Goal: Task Accomplishment & Management: Use online tool/utility

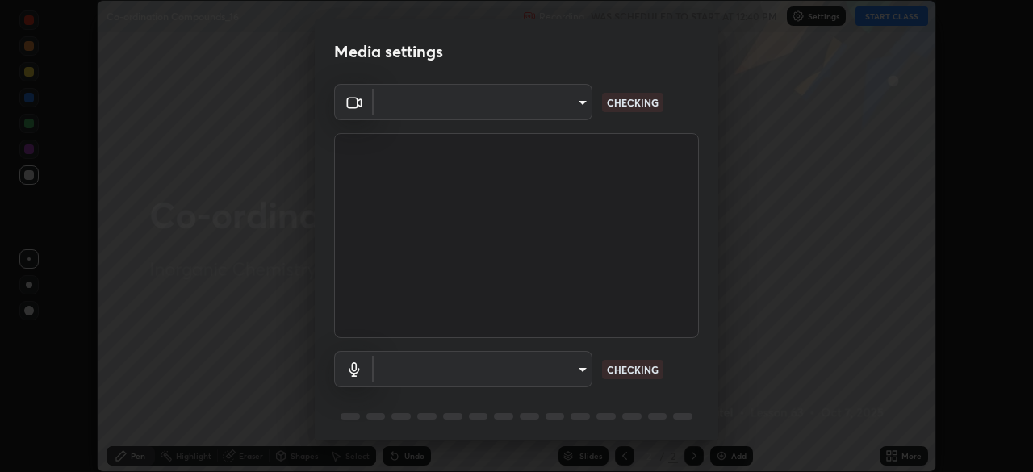
scroll to position [57, 0]
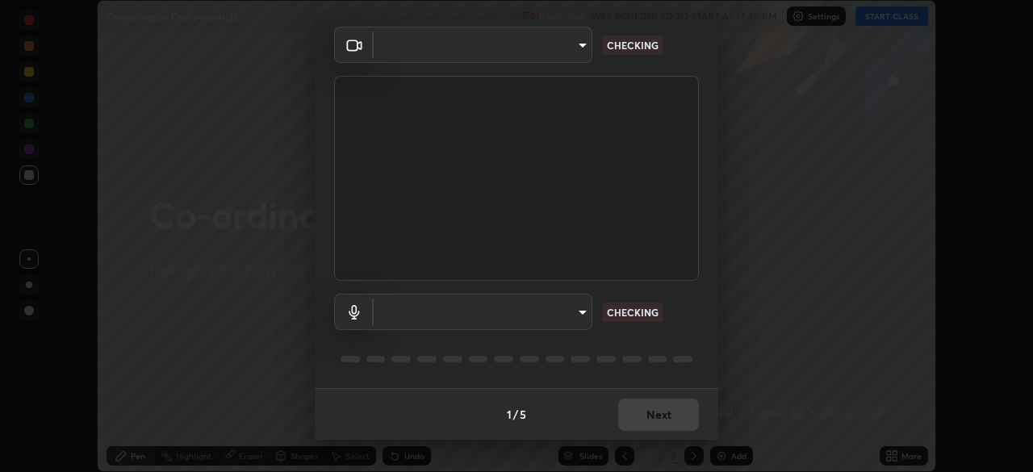
click at [580, 315] on body "Erase all Co-ordination Compounds_16 Recording WAS SCHEDULED TO START AT 12:40 …" at bounding box center [516, 236] width 1033 height 472
type input "a48b098f4086ee2be9e3158656f217ee91cf301593bfd61b84f44fe0ed6629b1"
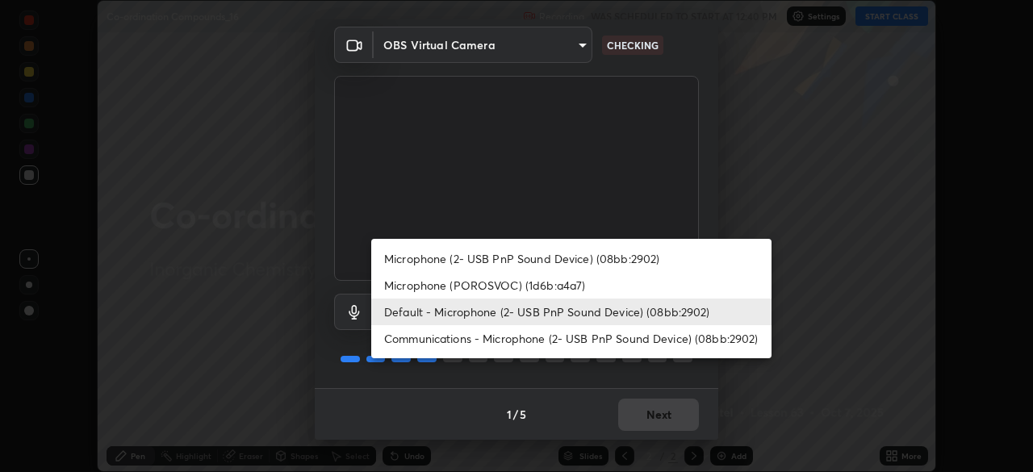
click at [607, 336] on li "Communications - Microphone (2- USB PnP Sound Device) (08bb:2902)" at bounding box center [571, 338] width 400 height 27
type input "communications"
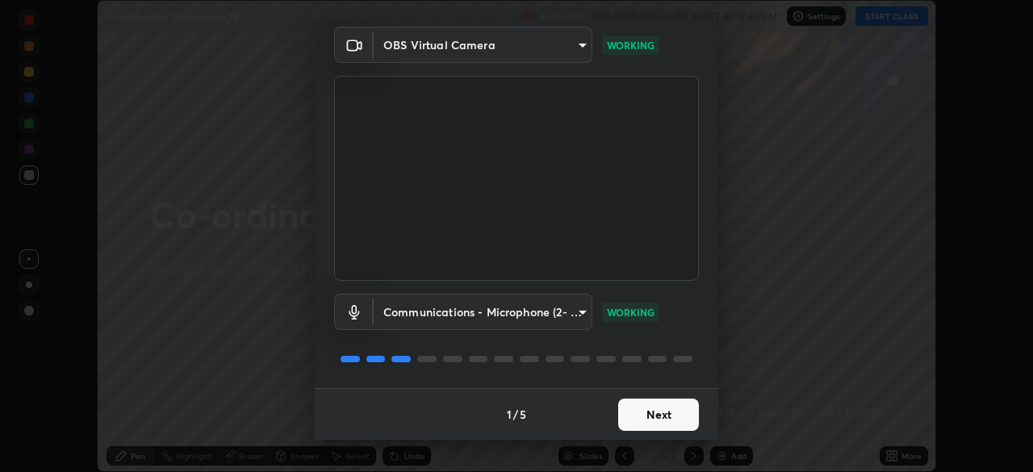
click at [667, 413] on button "Next" at bounding box center [658, 415] width 81 height 32
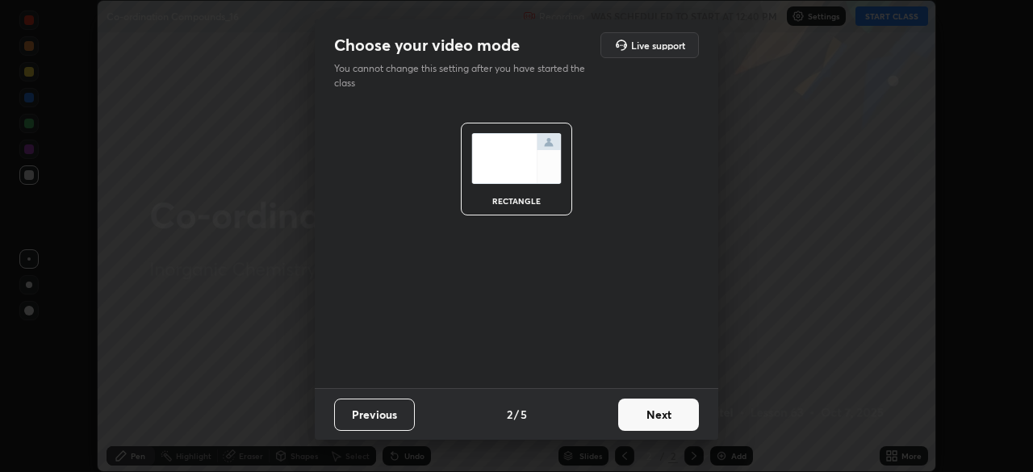
scroll to position [0, 0]
click at [674, 416] on button "Next" at bounding box center [658, 415] width 81 height 32
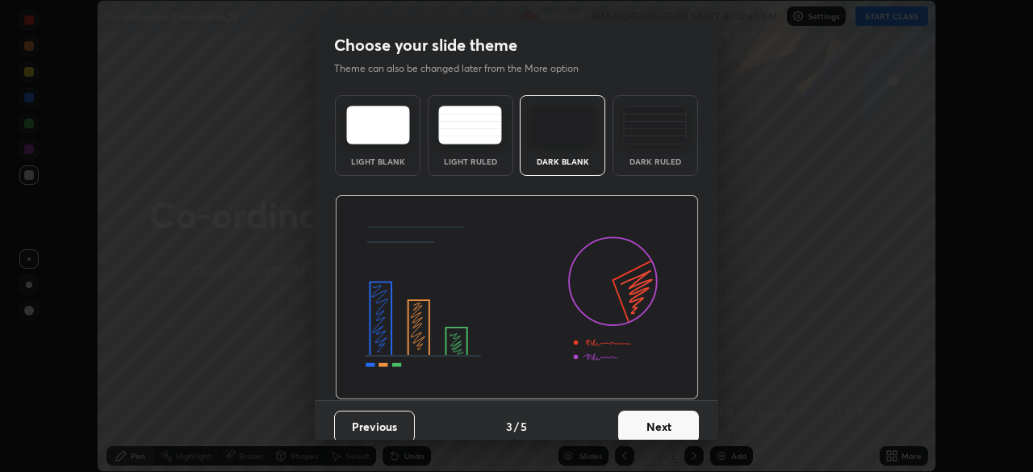
click at [682, 420] on button "Next" at bounding box center [658, 427] width 81 height 32
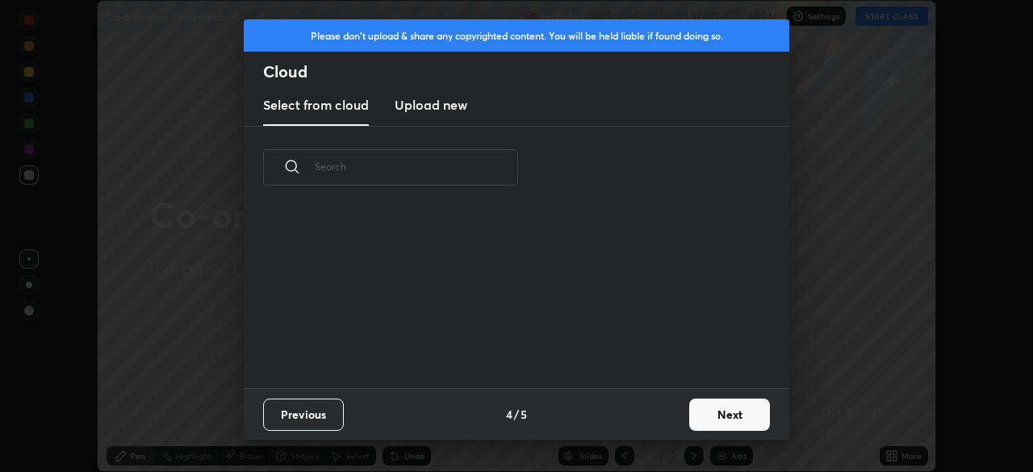
scroll to position [179, 518]
click at [752, 420] on button "Next" at bounding box center [729, 415] width 81 height 32
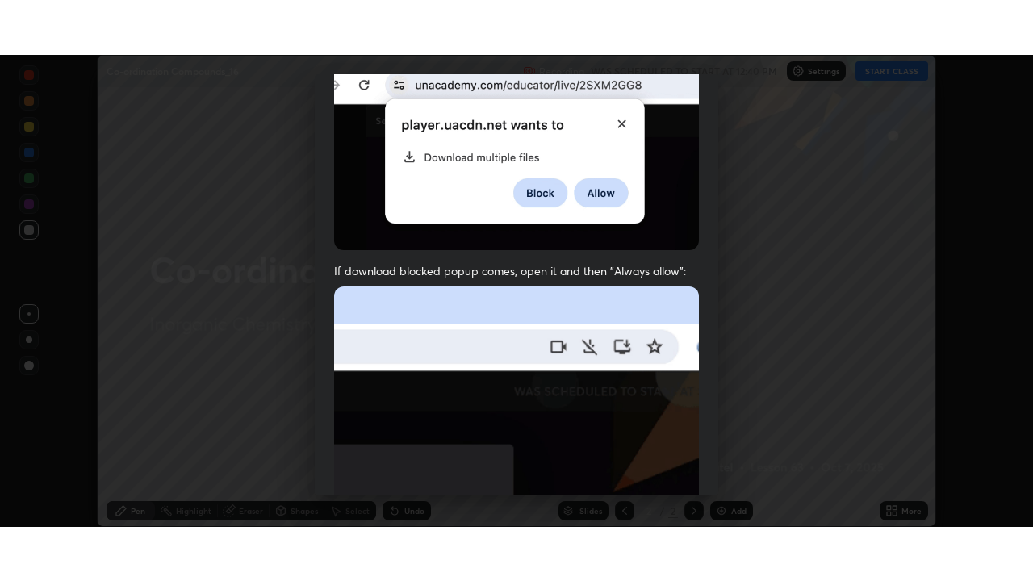
scroll to position [386, 0]
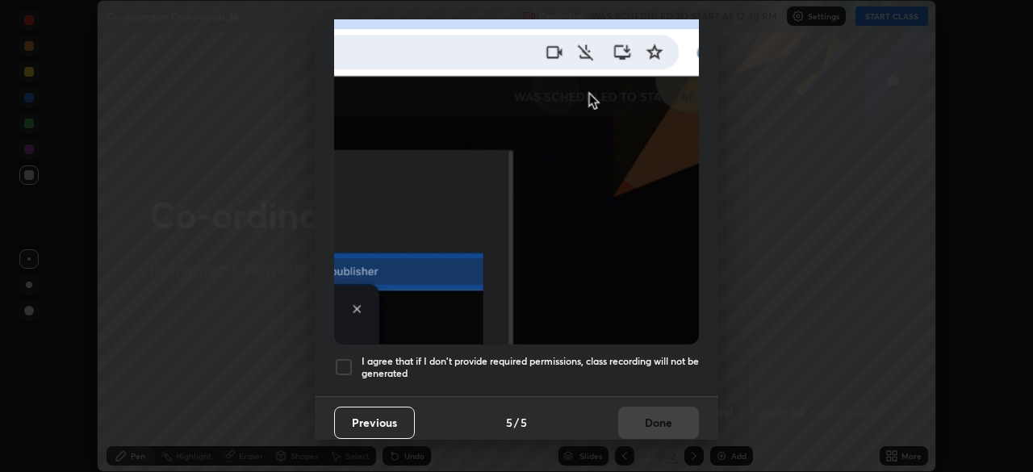
click at [674, 355] on h5 "I agree that if I don't provide required permissions, class recording will not …" at bounding box center [529, 367] width 337 height 25
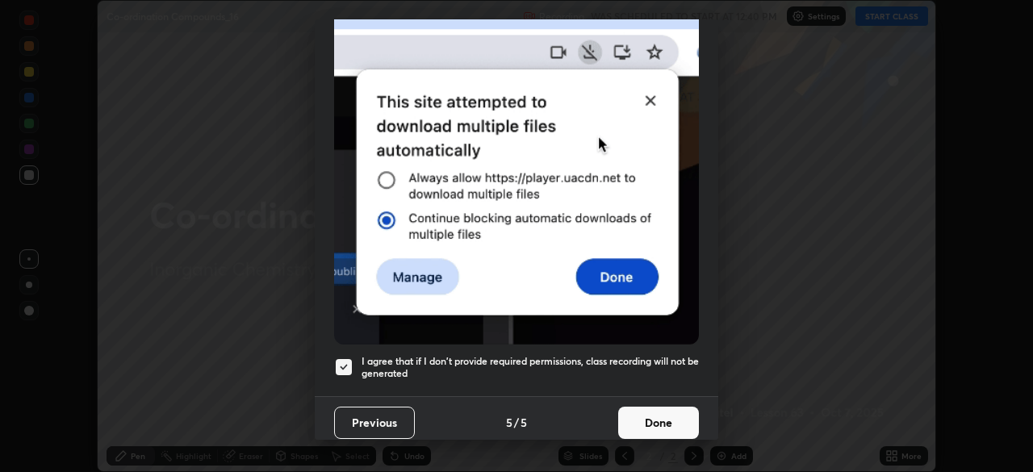
click at [675, 419] on button "Done" at bounding box center [658, 423] width 81 height 32
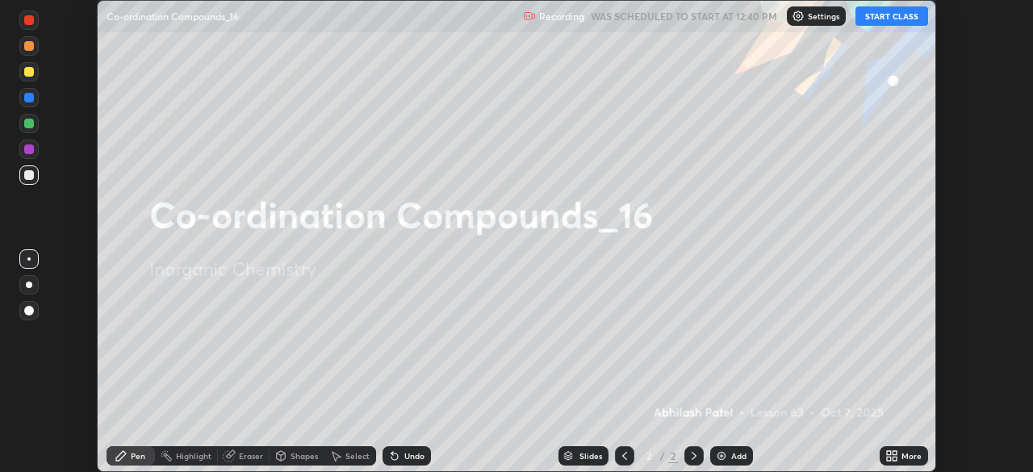
click at [906, 457] on div "More" at bounding box center [911, 456] width 20 height 8
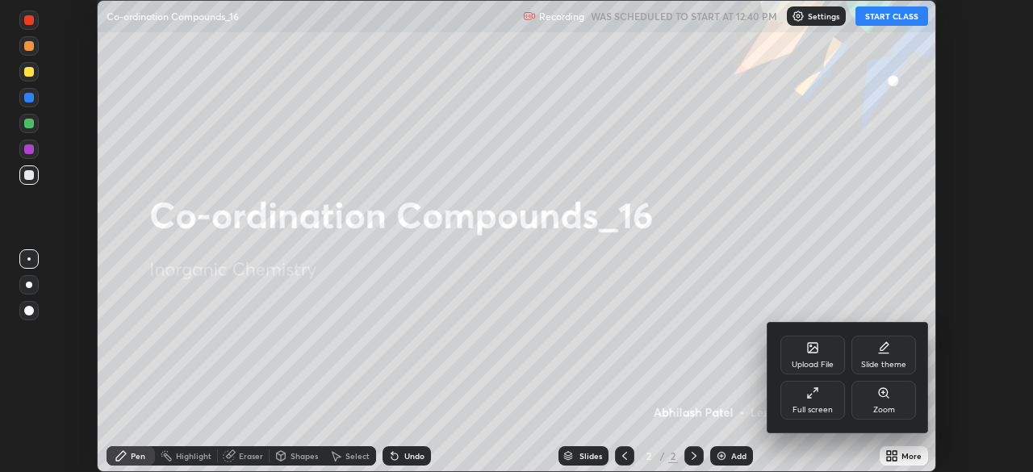
click at [824, 401] on div "Full screen" at bounding box center [812, 400] width 65 height 39
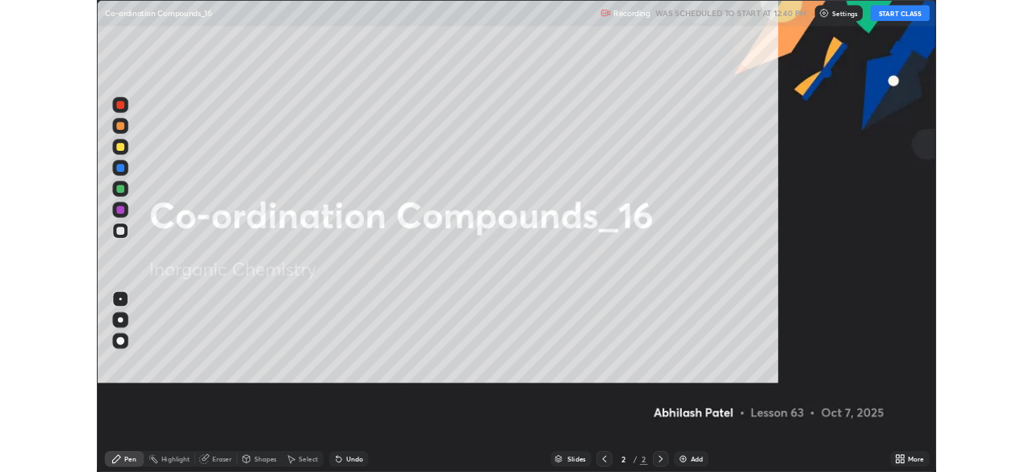
scroll to position [581, 1033]
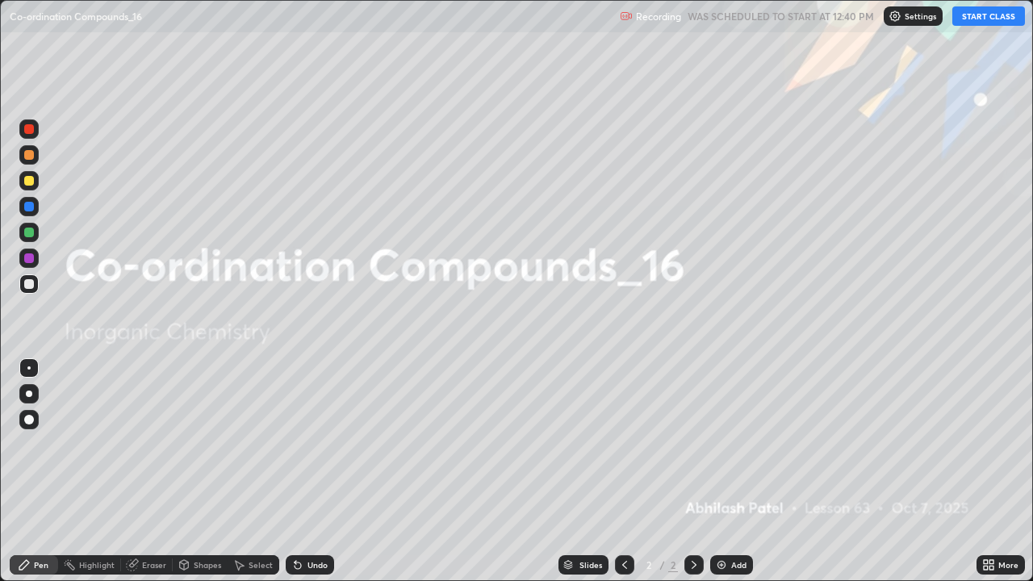
click at [1000, 18] on button "START CLASS" at bounding box center [988, 15] width 73 height 19
click at [732, 471] on div "Add" at bounding box center [731, 564] width 43 height 19
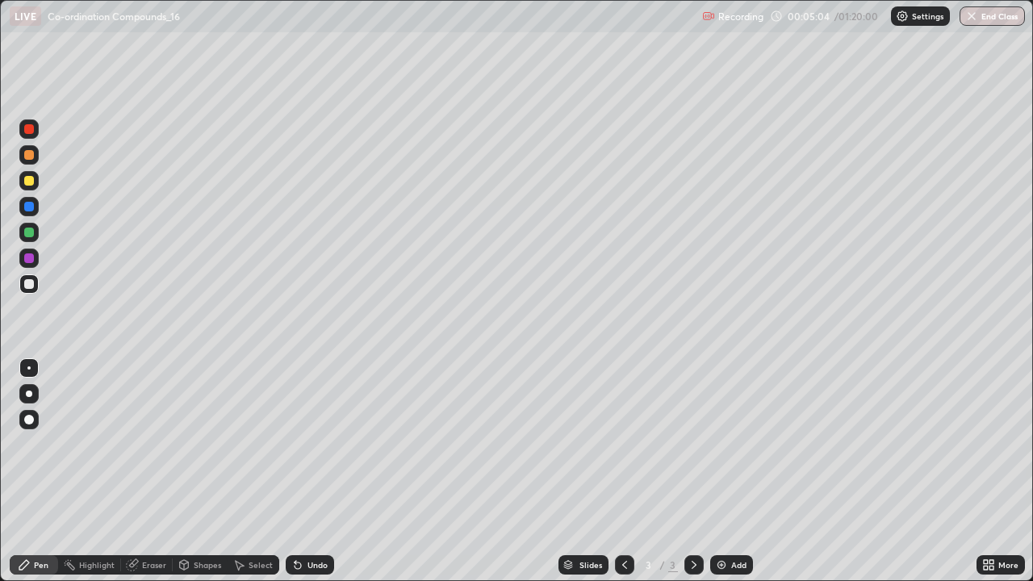
click at [320, 471] on div "Undo" at bounding box center [310, 564] width 48 height 19
click at [324, 471] on div "Undo" at bounding box center [310, 564] width 48 height 19
click at [36, 395] on div at bounding box center [28, 393] width 19 height 19
click at [310, 471] on div "Undo" at bounding box center [317, 565] width 20 height 8
click at [311, 471] on div "Undo" at bounding box center [317, 565] width 20 height 8
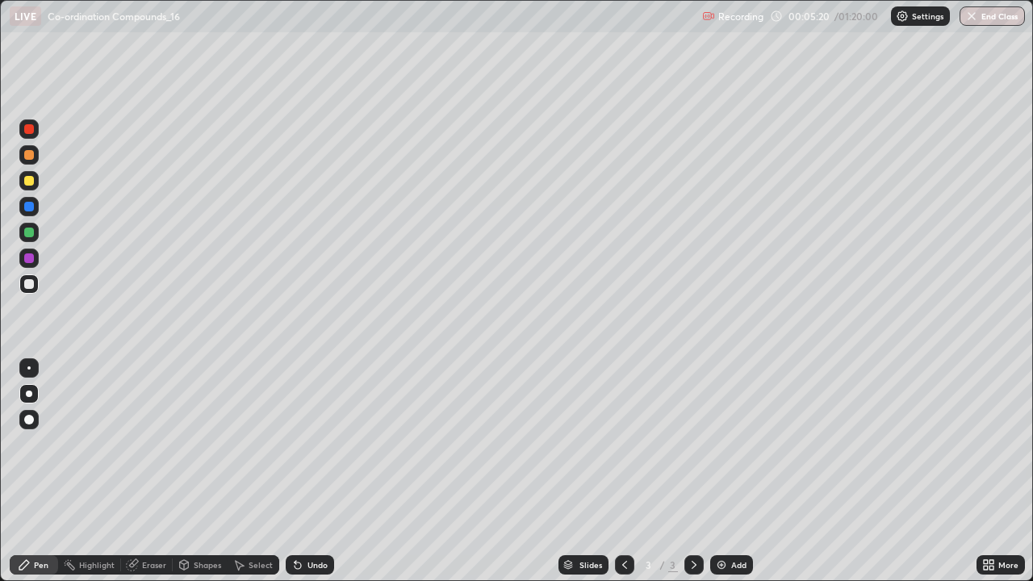
click at [311, 471] on div "Undo" at bounding box center [317, 565] width 20 height 8
click at [307, 471] on div "Undo" at bounding box center [317, 565] width 20 height 8
click at [328, 471] on div "Undo" at bounding box center [310, 564] width 48 height 19
click at [329, 471] on div "Undo" at bounding box center [310, 564] width 48 height 19
click at [736, 471] on div "Add" at bounding box center [738, 565] width 15 height 8
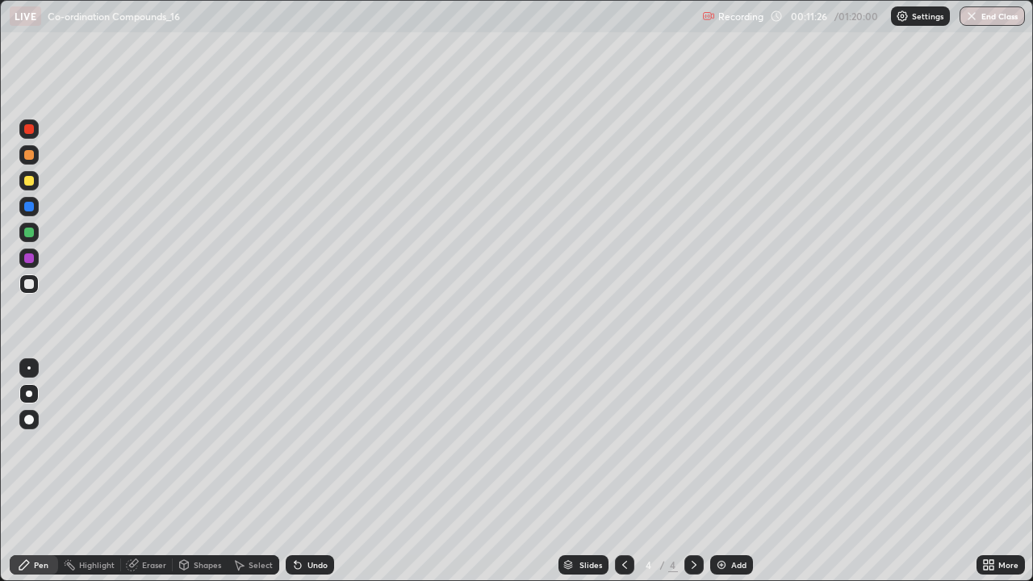
click at [324, 471] on div "Undo" at bounding box center [317, 565] width 20 height 8
click at [301, 471] on icon at bounding box center [297, 564] width 13 height 13
click at [742, 471] on div "Add" at bounding box center [731, 564] width 43 height 19
click at [204, 471] on div "Shapes" at bounding box center [207, 565] width 27 height 8
click at [34, 471] on div "Pen" at bounding box center [34, 564] width 48 height 19
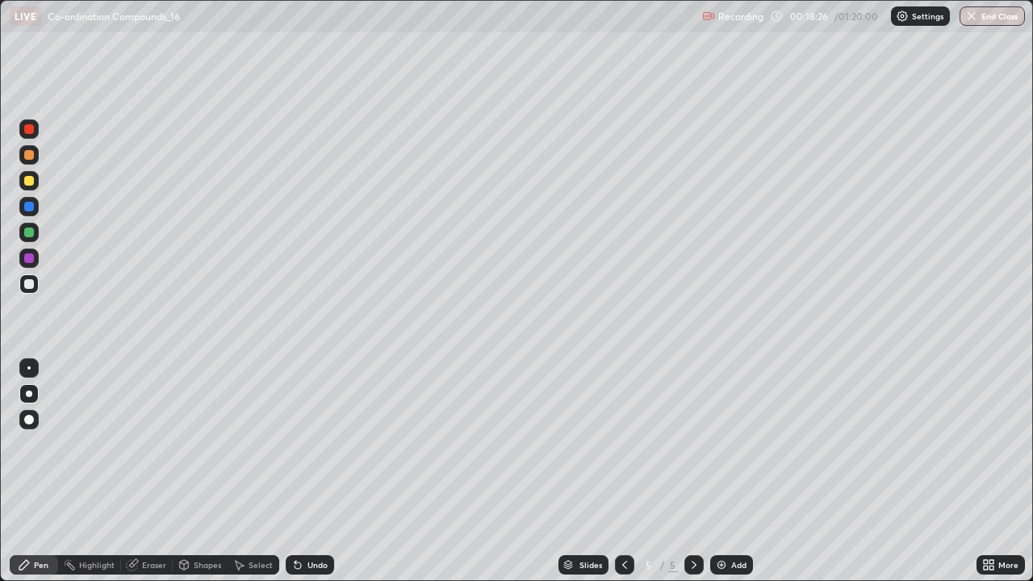
click at [314, 471] on div "Undo" at bounding box center [317, 565] width 20 height 8
click at [320, 471] on div "Undo" at bounding box center [310, 564] width 48 height 19
click at [307, 471] on div "Undo" at bounding box center [317, 565] width 20 height 8
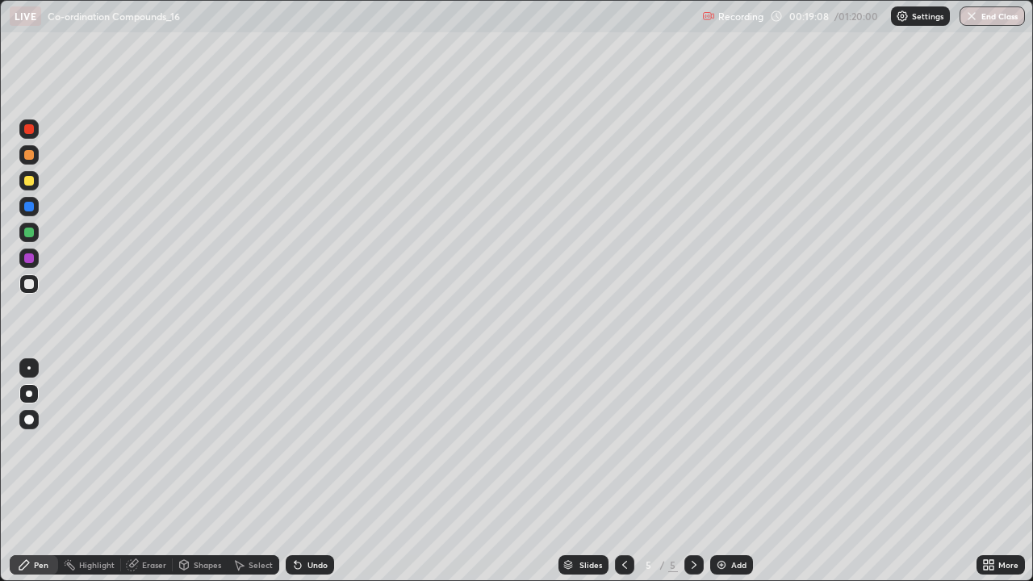
click at [303, 471] on div "Undo" at bounding box center [310, 564] width 48 height 19
click at [308, 471] on div "Undo" at bounding box center [317, 565] width 20 height 8
click at [304, 471] on div "Undo" at bounding box center [310, 564] width 48 height 19
click at [301, 471] on div "Undo" at bounding box center [310, 564] width 48 height 19
click at [302, 471] on icon at bounding box center [297, 564] width 13 height 13
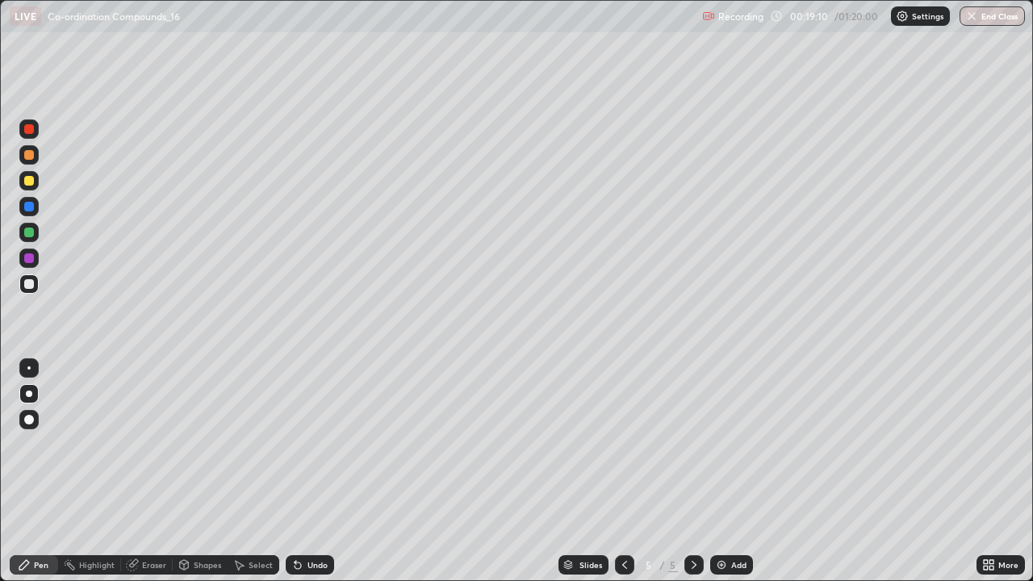
click at [302, 471] on icon at bounding box center [297, 564] width 13 height 13
click at [35, 183] on div at bounding box center [28, 180] width 19 height 19
click at [34, 199] on div at bounding box center [28, 206] width 19 height 19
click at [315, 471] on div "Undo" at bounding box center [317, 565] width 20 height 8
click at [313, 471] on div "Undo" at bounding box center [317, 565] width 20 height 8
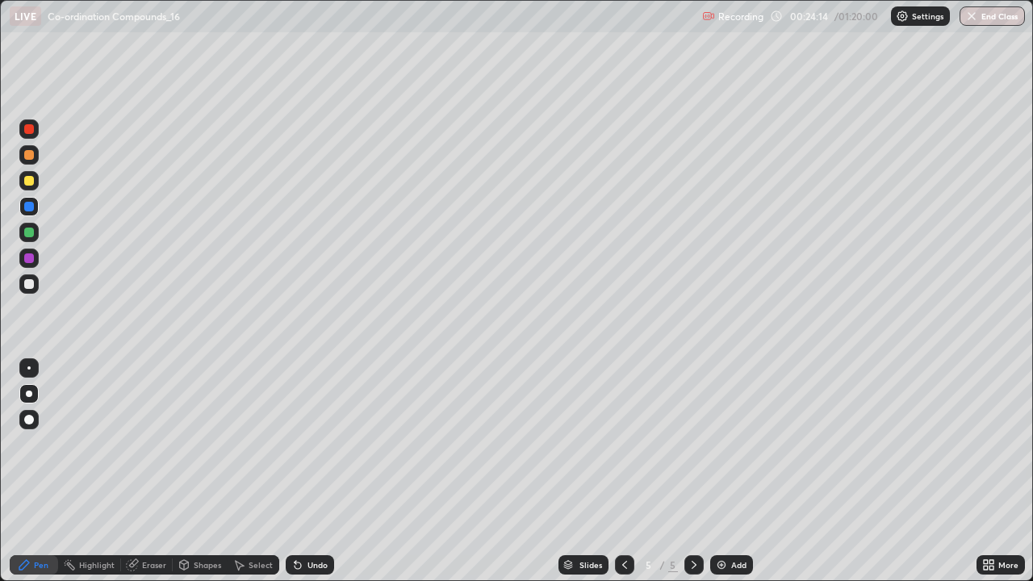
click at [311, 471] on div "Undo" at bounding box center [310, 564] width 48 height 19
click at [307, 471] on div "Undo" at bounding box center [317, 565] width 20 height 8
click at [742, 471] on div "Add" at bounding box center [738, 565] width 15 height 8
click at [740, 471] on div "Add" at bounding box center [738, 565] width 15 height 8
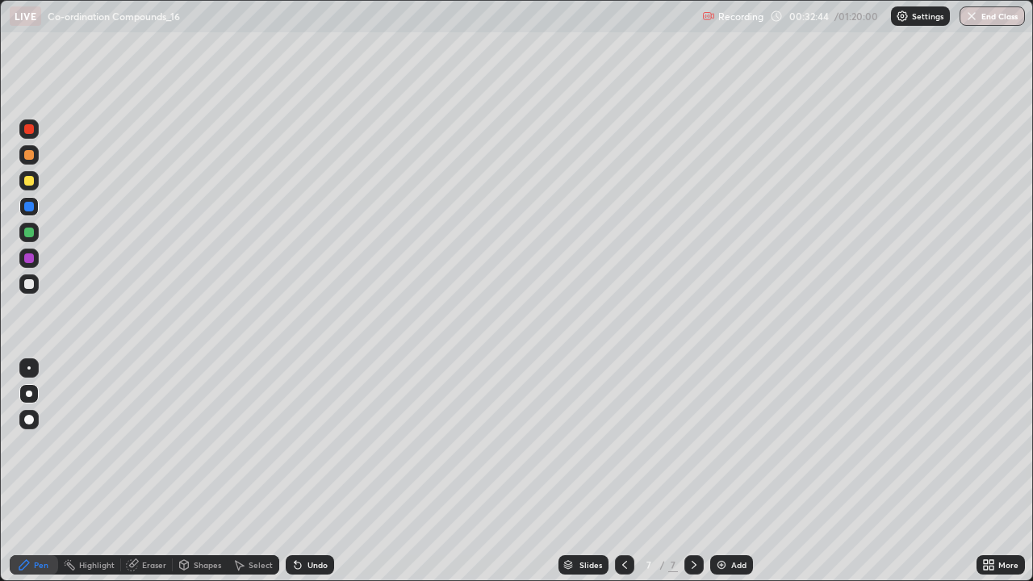
click at [315, 471] on div "Undo" at bounding box center [317, 565] width 20 height 8
click at [312, 471] on div "Undo" at bounding box center [306, 565] width 55 height 32
click at [320, 471] on div "Undo" at bounding box center [310, 564] width 48 height 19
click at [306, 471] on div "Undo" at bounding box center [310, 564] width 48 height 19
click at [307, 471] on div "Undo" at bounding box center [317, 565] width 20 height 8
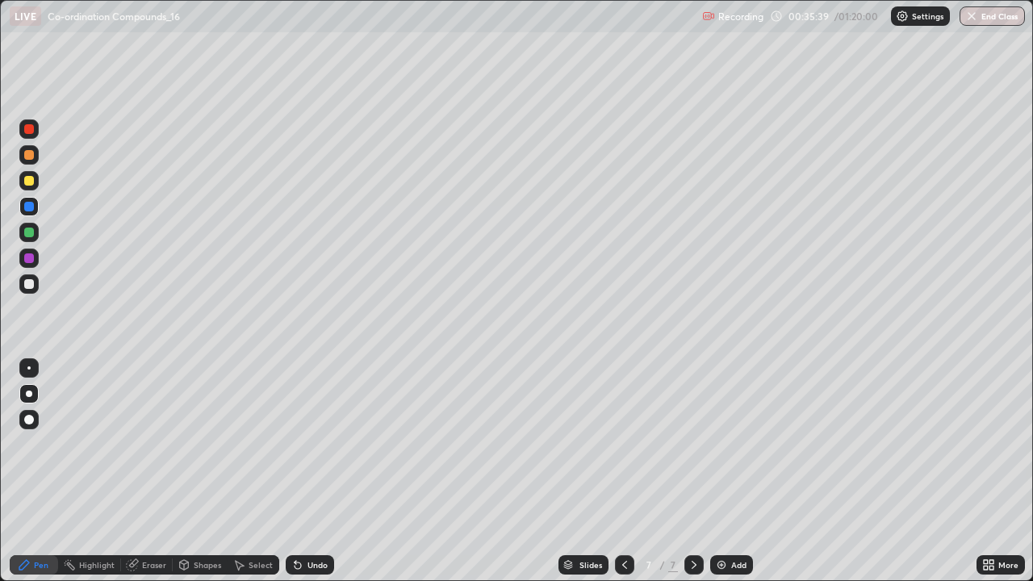
click at [324, 471] on div "Undo" at bounding box center [317, 565] width 20 height 8
click at [331, 471] on div "Undo" at bounding box center [310, 564] width 48 height 19
click at [328, 471] on div "Undo" at bounding box center [310, 564] width 48 height 19
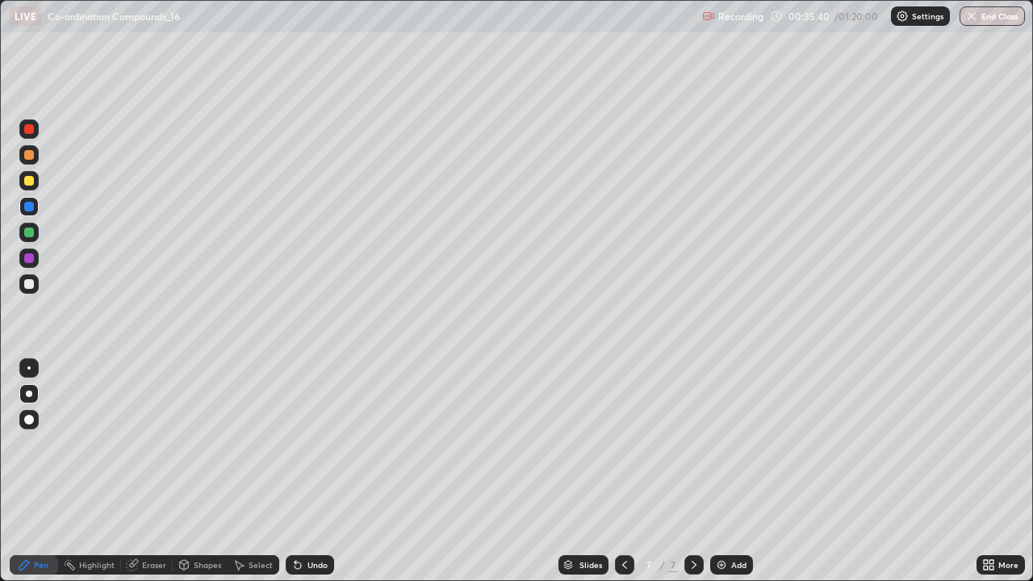
click at [328, 471] on div "Undo" at bounding box center [310, 564] width 48 height 19
click at [343, 471] on div "Slides 7 / 7 Add" at bounding box center [655, 565] width 642 height 32
click at [320, 471] on div "Undo" at bounding box center [317, 565] width 20 height 8
click at [329, 471] on div "Undo" at bounding box center [310, 564] width 48 height 19
click at [326, 471] on div "Undo" at bounding box center [310, 564] width 48 height 19
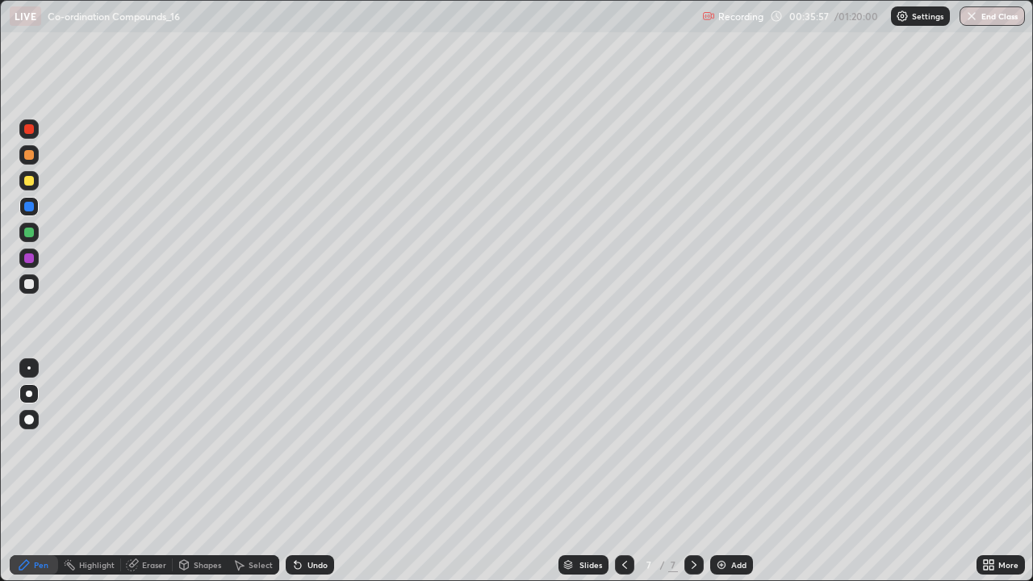
click at [318, 471] on div "Undo" at bounding box center [310, 564] width 48 height 19
click at [322, 471] on div "Undo" at bounding box center [310, 564] width 48 height 19
click at [320, 471] on div "Undo" at bounding box center [310, 564] width 48 height 19
click at [326, 471] on div "Undo" at bounding box center [310, 564] width 48 height 19
click at [329, 471] on div "Undo" at bounding box center [310, 564] width 48 height 19
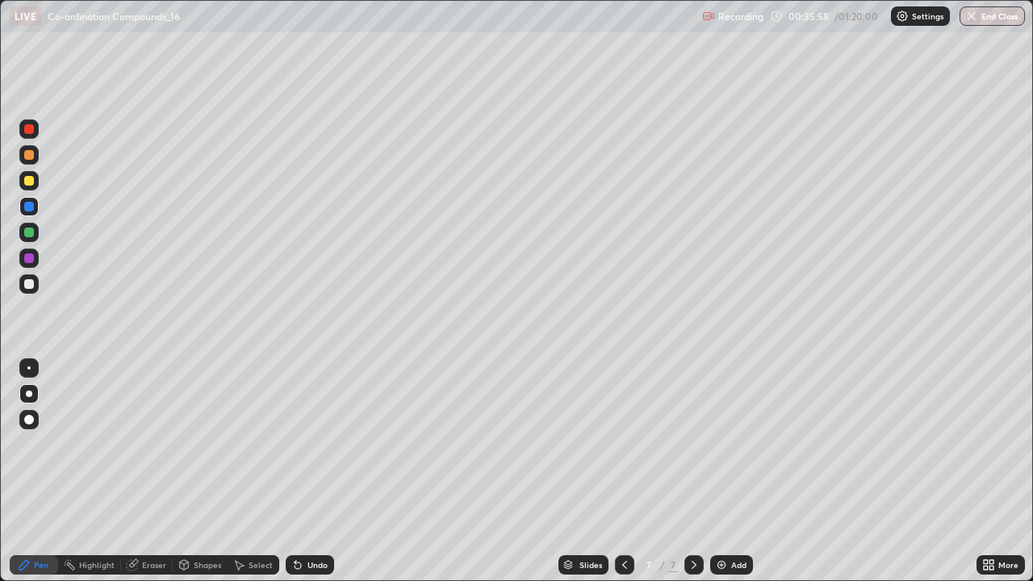
click at [328, 471] on div "Undo" at bounding box center [310, 564] width 48 height 19
click at [330, 471] on div "Undo" at bounding box center [310, 564] width 48 height 19
click at [329, 471] on div "Undo" at bounding box center [310, 564] width 48 height 19
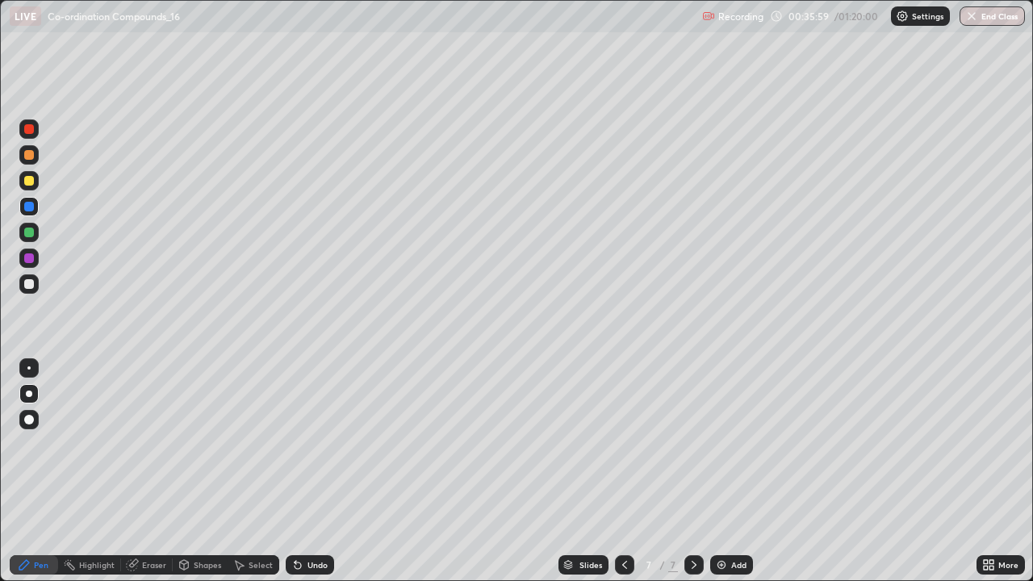
click at [329, 471] on div "Undo" at bounding box center [310, 564] width 48 height 19
click at [332, 471] on div "Undo" at bounding box center [310, 564] width 48 height 19
click at [319, 471] on div "Undo" at bounding box center [310, 564] width 48 height 19
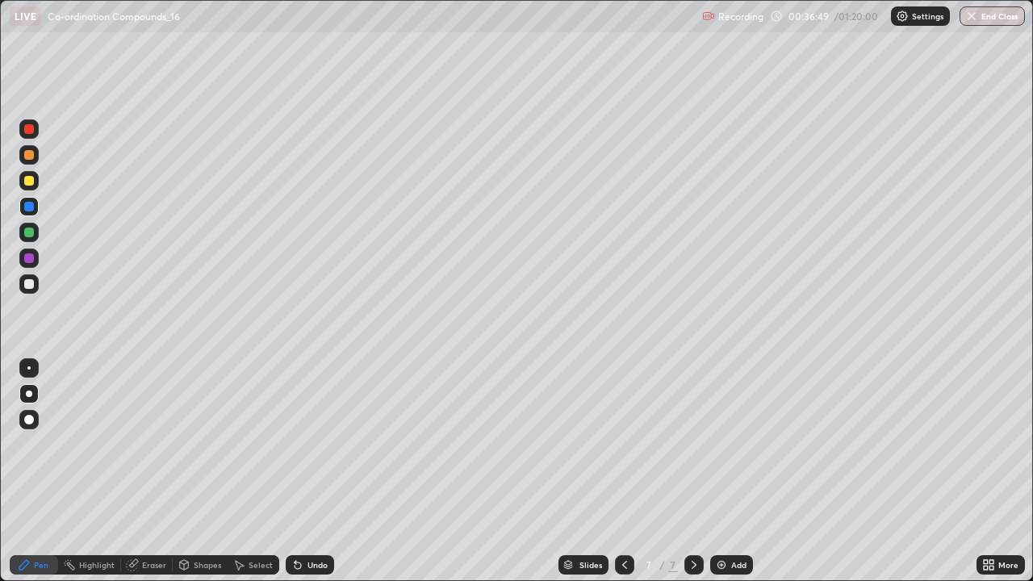
click at [317, 471] on div "Undo" at bounding box center [317, 565] width 20 height 8
click at [312, 471] on div "Undo" at bounding box center [317, 565] width 20 height 8
click at [322, 471] on div "Undo" at bounding box center [317, 565] width 20 height 8
click at [161, 471] on div "Eraser" at bounding box center [154, 565] width 24 height 8
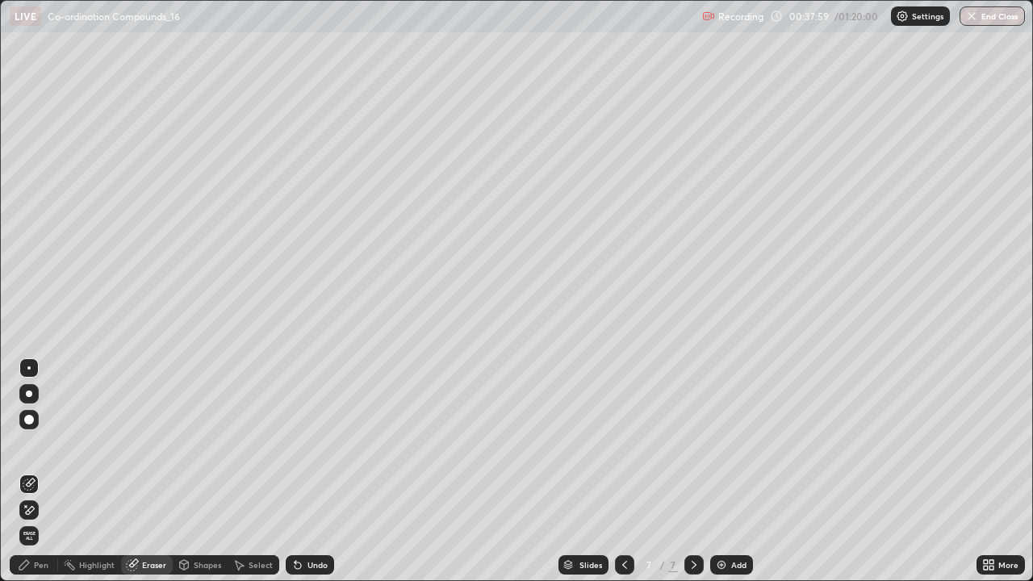
click at [44, 471] on div "Pen" at bounding box center [41, 565] width 15 height 8
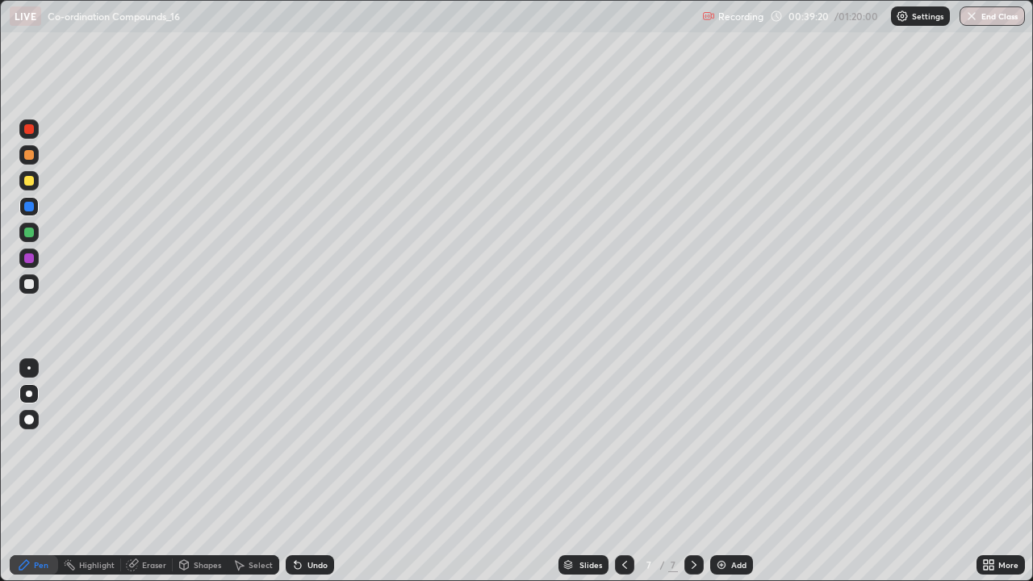
click at [152, 471] on div "Eraser" at bounding box center [154, 565] width 24 height 8
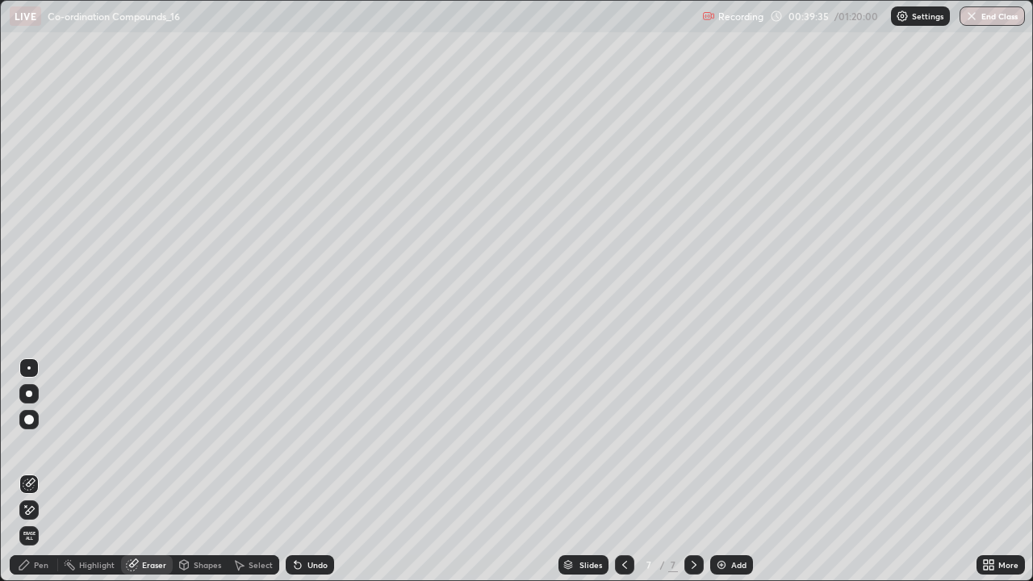
click at [43, 471] on div "Pen" at bounding box center [41, 565] width 15 height 8
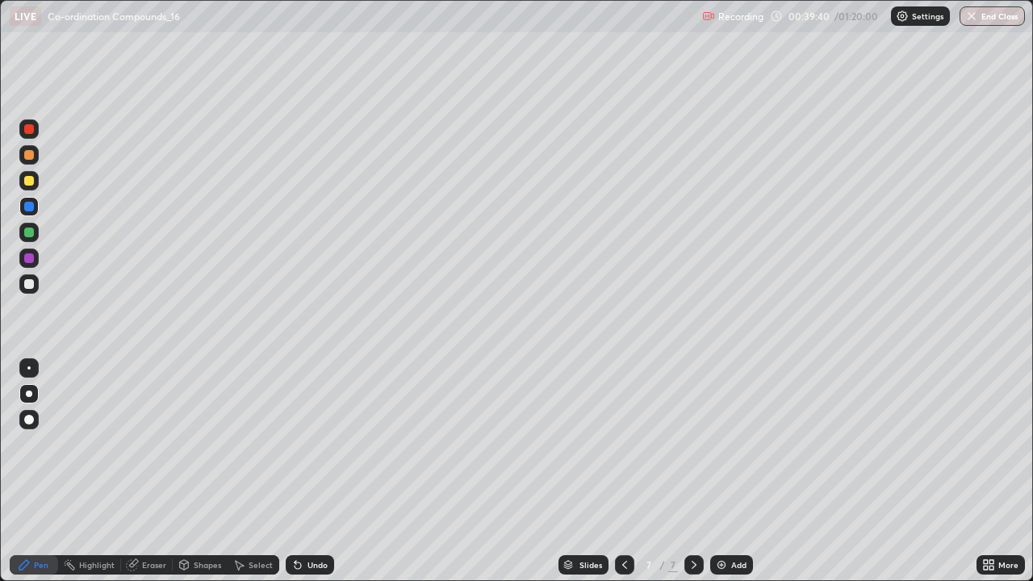
click at [311, 471] on div "Undo" at bounding box center [317, 565] width 20 height 8
click at [324, 471] on div "Undo" at bounding box center [310, 564] width 48 height 19
click at [330, 471] on div "Undo" at bounding box center [310, 564] width 48 height 19
click at [319, 471] on div "Undo" at bounding box center [317, 565] width 20 height 8
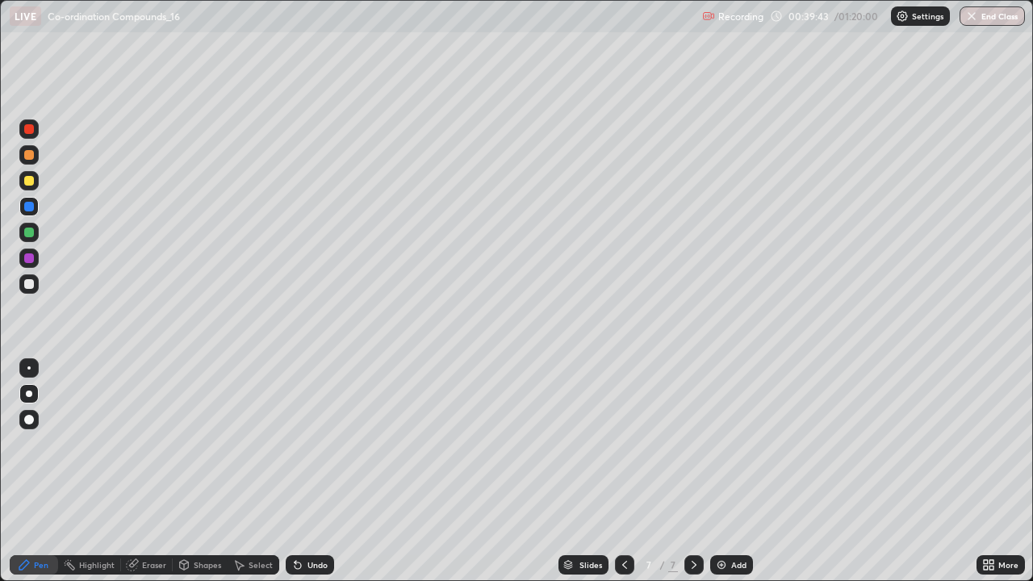
click at [319, 471] on div "Undo" at bounding box center [317, 565] width 20 height 8
click at [316, 471] on div "Undo" at bounding box center [317, 565] width 20 height 8
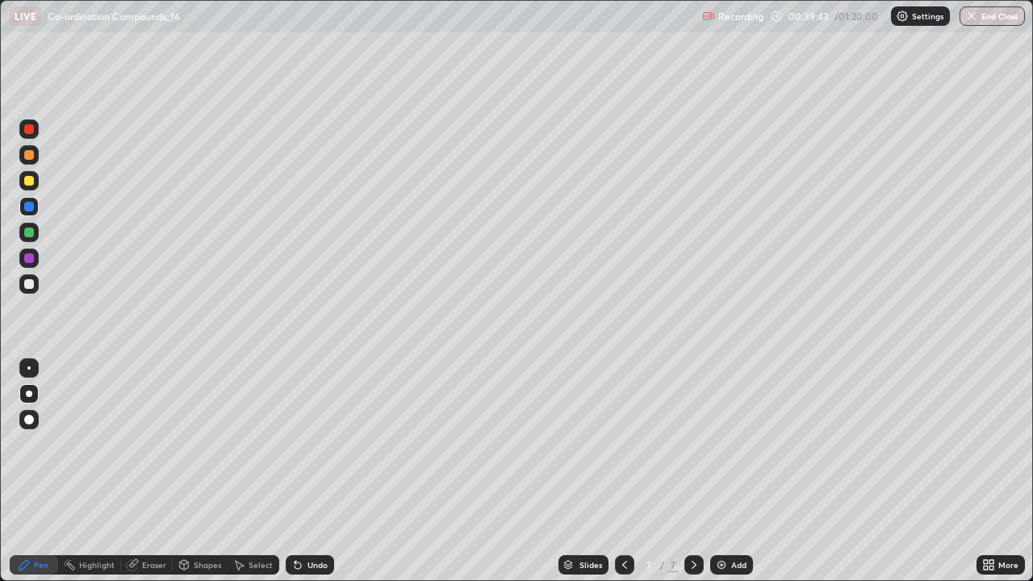
click at [316, 471] on div "Undo" at bounding box center [317, 565] width 20 height 8
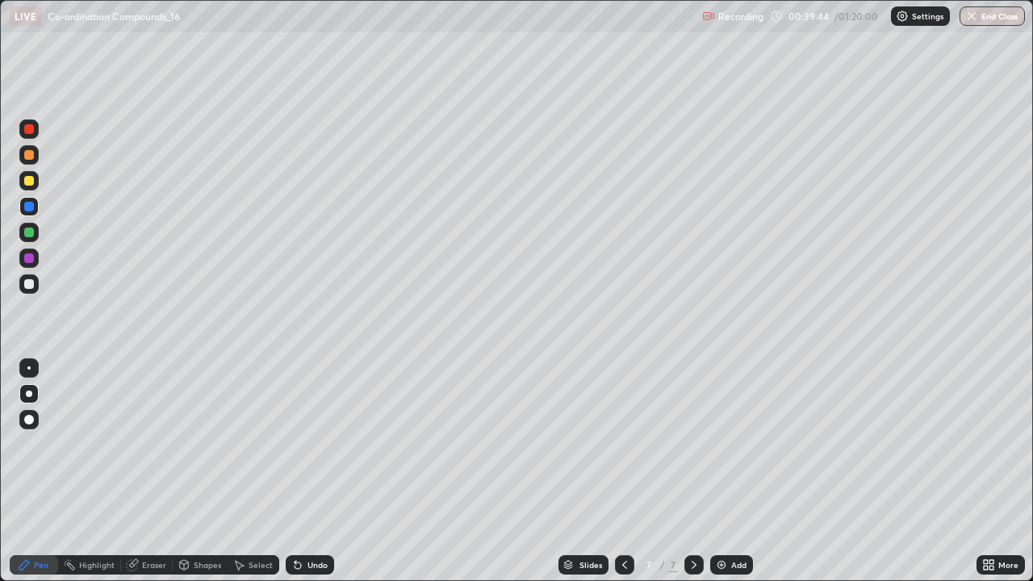
click at [316, 471] on div "Undo" at bounding box center [317, 565] width 20 height 8
click at [318, 471] on div "Undo" at bounding box center [317, 565] width 20 height 8
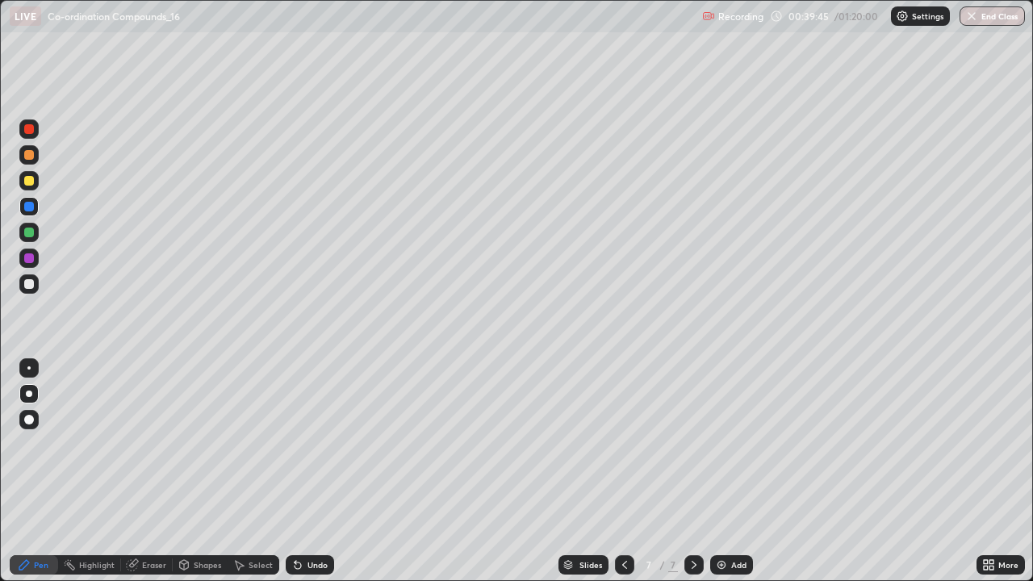
click at [318, 471] on div "Undo" at bounding box center [317, 565] width 20 height 8
click at [317, 471] on div "Undo" at bounding box center [317, 565] width 20 height 8
click at [316, 471] on div "Undo" at bounding box center [317, 565] width 20 height 8
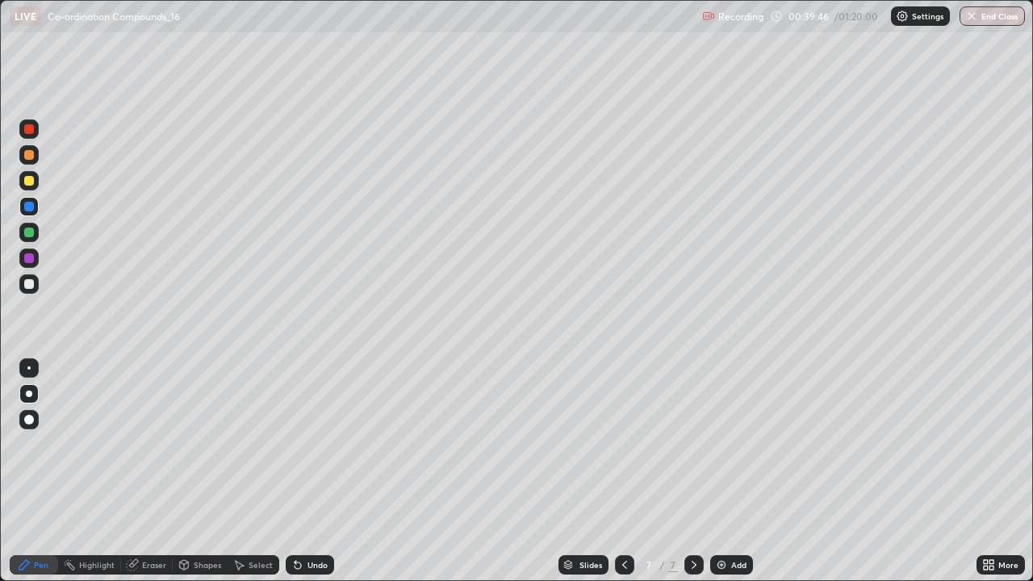
click at [317, 471] on div "Undo" at bounding box center [317, 565] width 20 height 8
click at [318, 471] on div "Undo" at bounding box center [317, 565] width 20 height 8
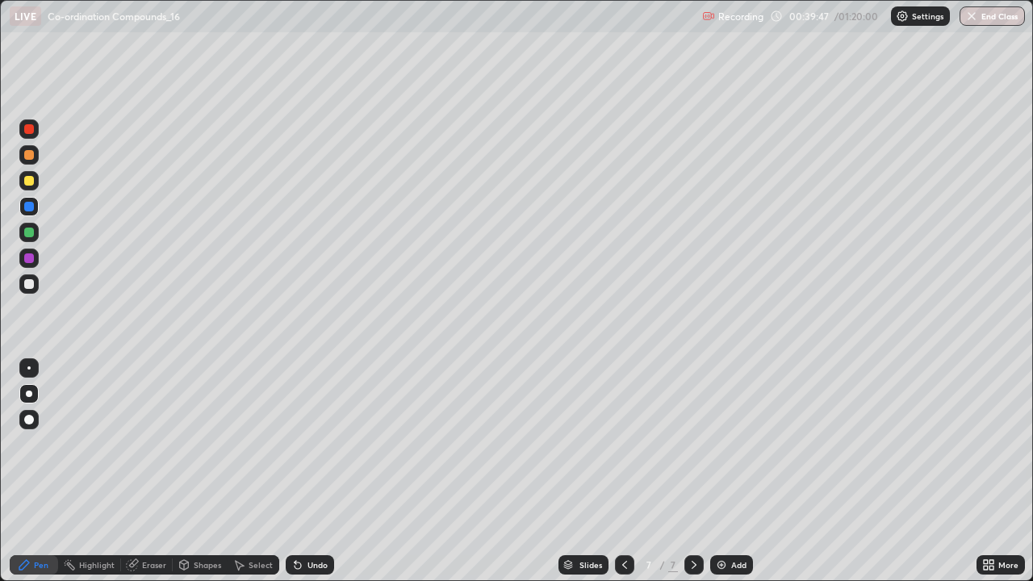
click at [318, 471] on div "Undo" at bounding box center [317, 565] width 20 height 8
click at [317, 471] on div "Undo" at bounding box center [317, 565] width 20 height 8
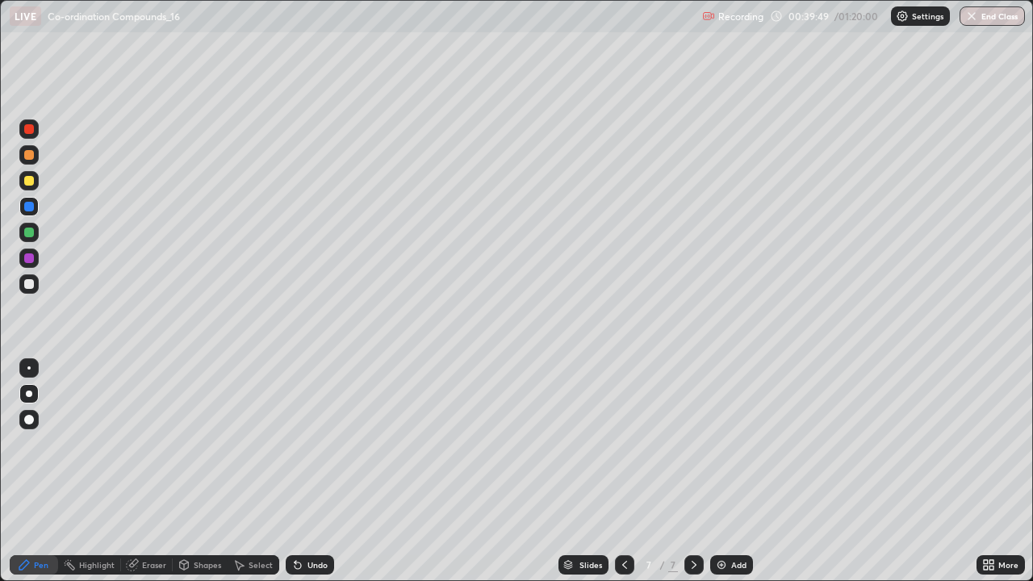
click at [318, 471] on div "Undo" at bounding box center [317, 565] width 20 height 8
click at [144, 471] on div "Eraser" at bounding box center [154, 565] width 24 height 8
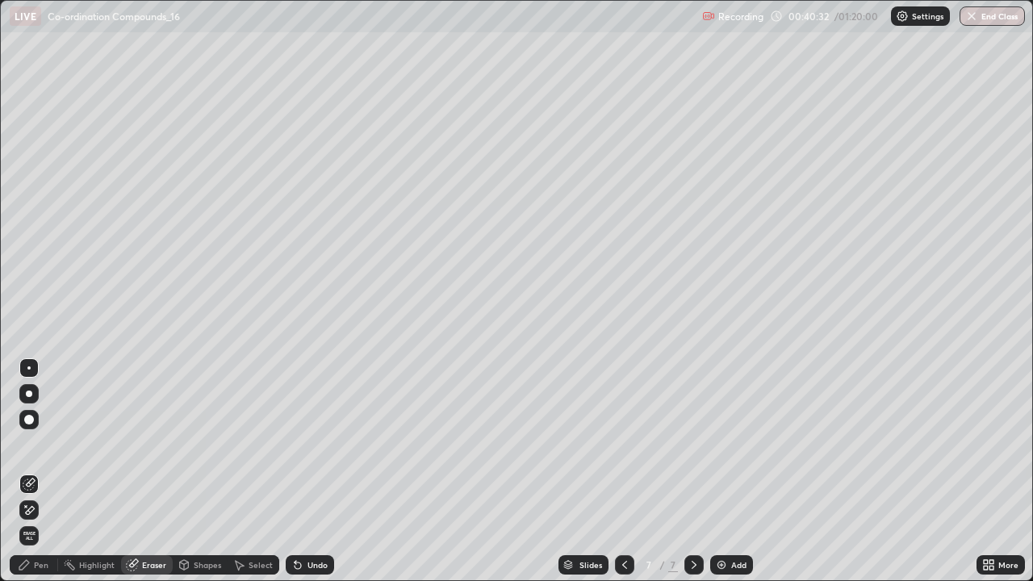
click at [746, 471] on div "Add" at bounding box center [731, 564] width 43 height 19
click at [51, 471] on div "Pen" at bounding box center [34, 564] width 48 height 19
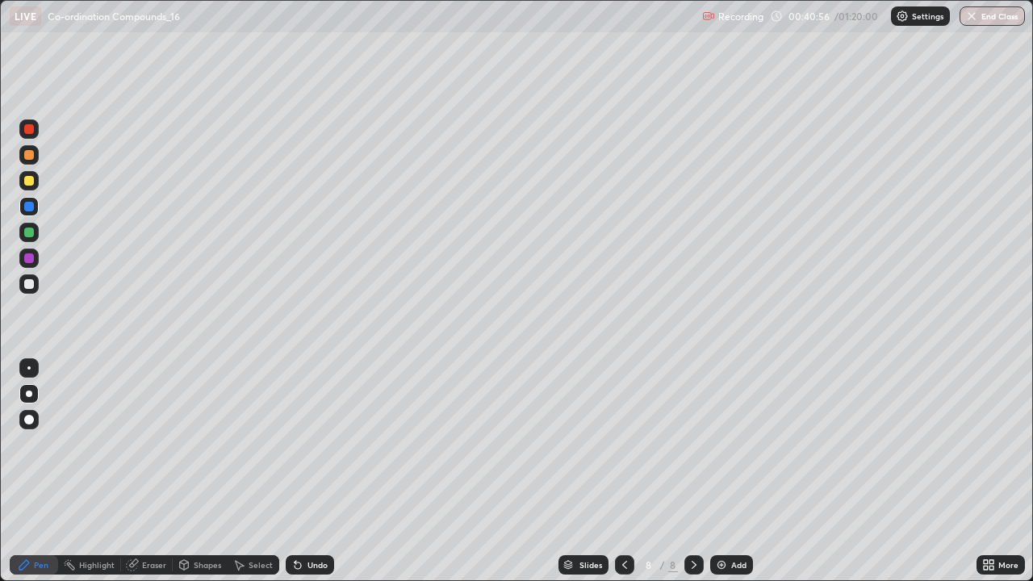
click at [307, 471] on div "Undo" at bounding box center [317, 565] width 20 height 8
click at [313, 471] on div "Undo" at bounding box center [317, 565] width 20 height 8
click at [315, 471] on div "Undo" at bounding box center [310, 564] width 48 height 19
click at [314, 471] on div "Undo" at bounding box center [310, 564] width 48 height 19
click at [315, 471] on div "Undo" at bounding box center [310, 564] width 48 height 19
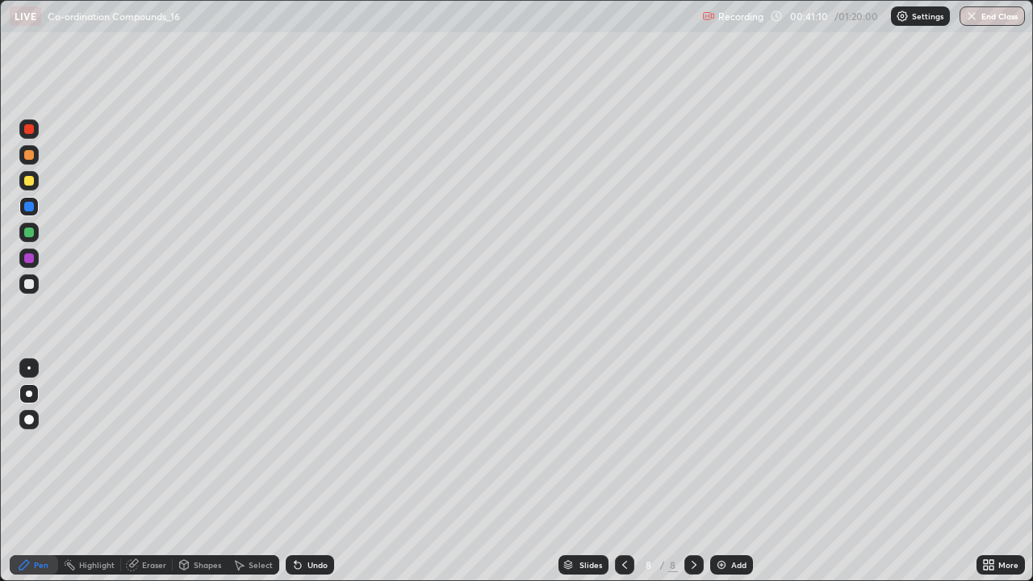
click at [315, 471] on div "Undo" at bounding box center [310, 564] width 48 height 19
click at [316, 471] on div "Undo" at bounding box center [310, 564] width 48 height 19
click at [309, 471] on div "Undo" at bounding box center [317, 565] width 20 height 8
click at [307, 471] on div "Undo" at bounding box center [310, 564] width 48 height 19
click at [307, 471] on div "Undo" at bounding box center [317, 565] width 20 height 8
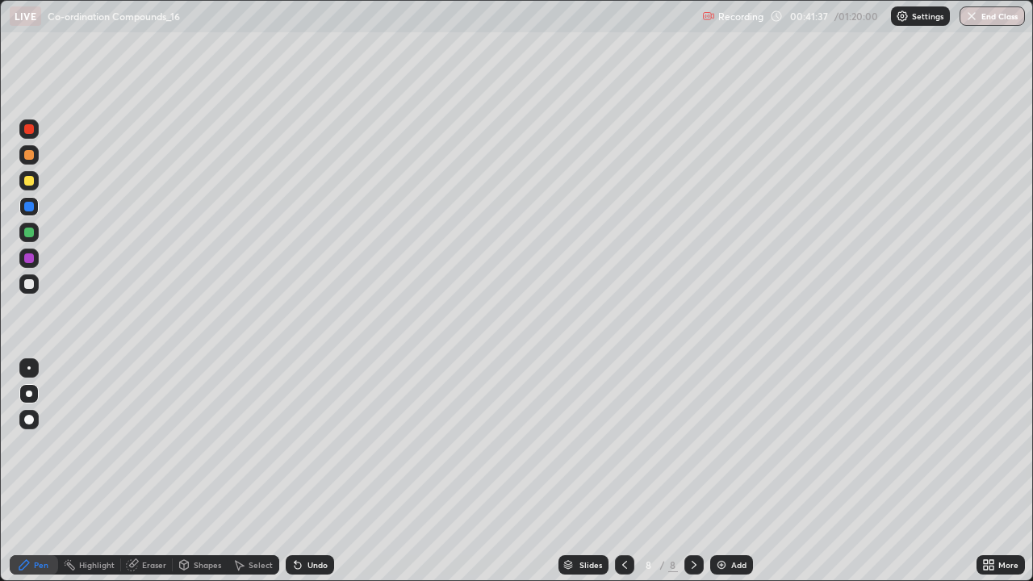
click at [307, 471] on div "Undo" at bounding box center [317, 565] width 20 height 8
click at [28, 189] on div at bounding box center [28, 180] width 19 height 19
click at [29, 213] on div at bounding box center [28, 206] width 19 height 19
click at [31, 239] on div at bounding box center [28, 232] width 19 height 19
click at [318, 471] on div "Undo" at bounding box center [317, 565] width 20 height 8
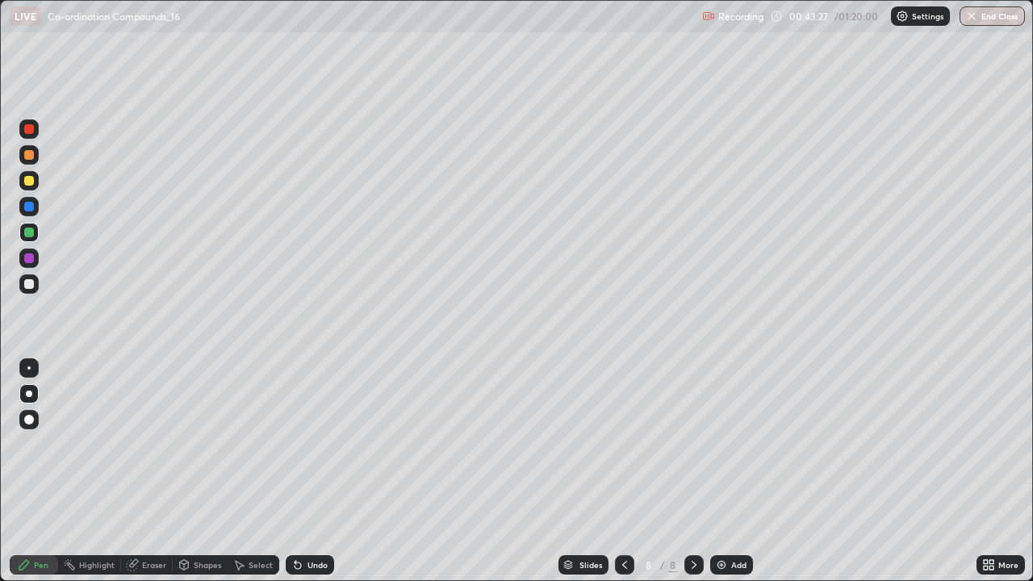
click at [328, 471] on div "Undo" at bounding box center [310, 564] width 48 height 19
click at [307, 471] on div "Undo" at bounding box center [317, 565] width 20 height 8
click at [321, 471] on div "Undo" at bounding box center [317, 565] width 20 height 8
click at [315, 471] on div "Undo" at bounding box center [317, 565] width 20 height 8
click at [323, 471] on div "Undo" at bounding box center [317, 565] width 20 height 8
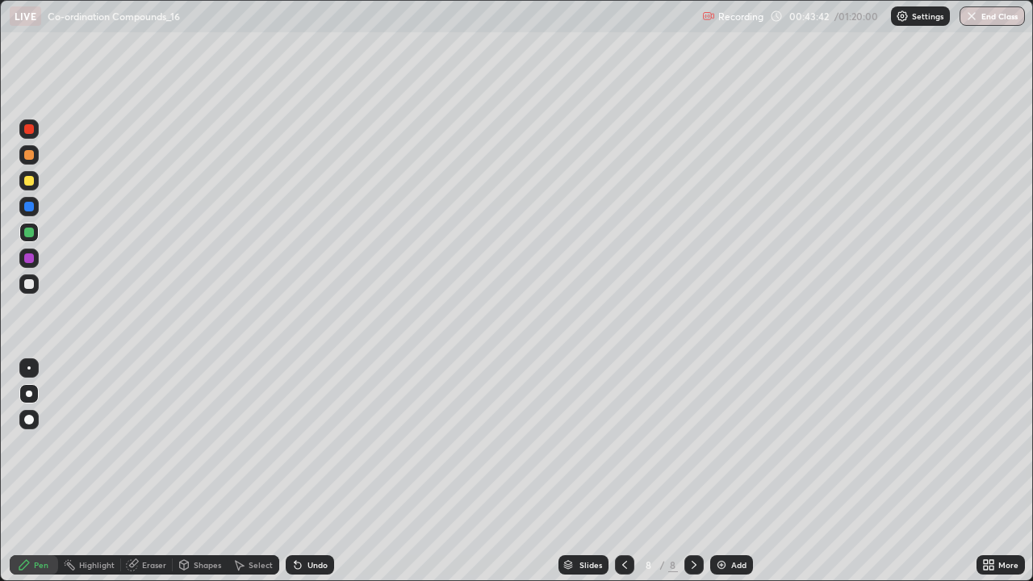
click at [317, 471] on div "Undo" at bounding box center [317, 565] width 20 height 8
click at [308, 471] on div "Undo" at bounding box center [317, 565] width 20 height 8
click at [313, 471] on div "Undo" at bounding box center [317, 565] width 20 height 8
click at [311, 471] on div "Undo" at bounding box center [310, 564] width 48 height 19
click at [306, 471] on div "Undo" at bounding box center [310, 564] width 48 height 19
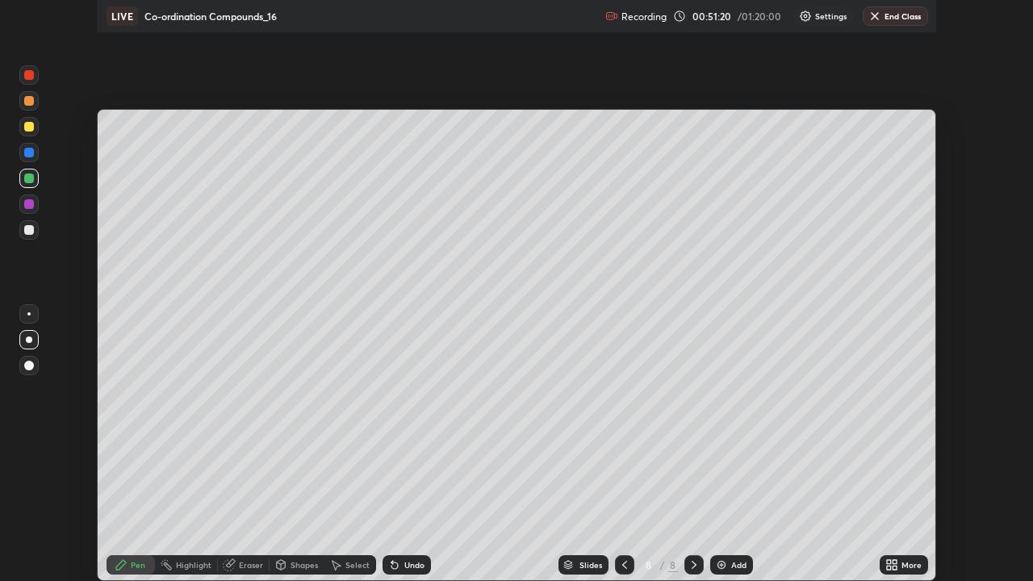
scroll to position [80203, 79643]
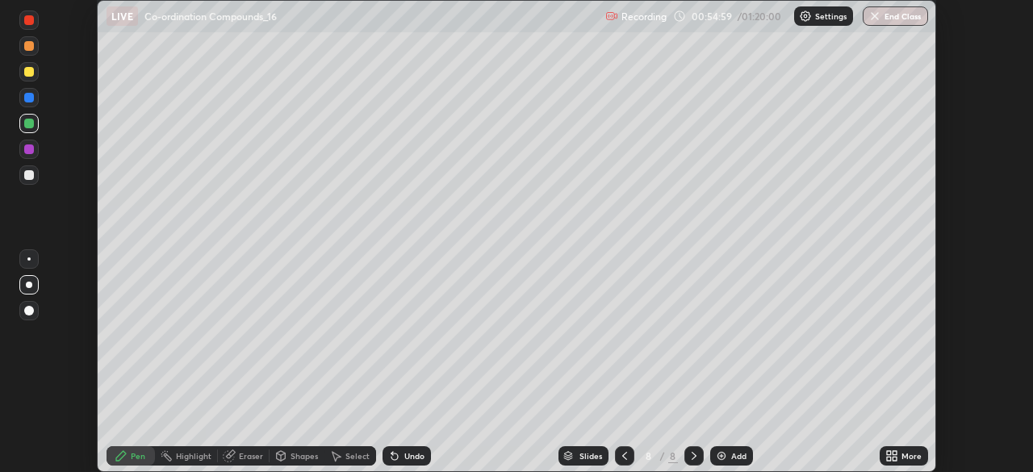
click at [907, 458] on div "More" at bounding box center [911, 456] width 20 height 8
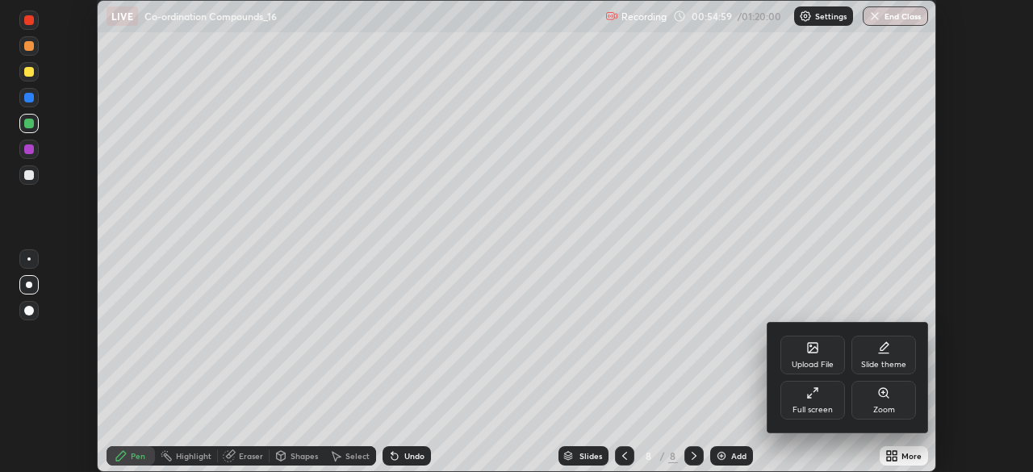
click at [824, 404] on div "Full screen" at bounding box center [812, 400] width 65 height 39
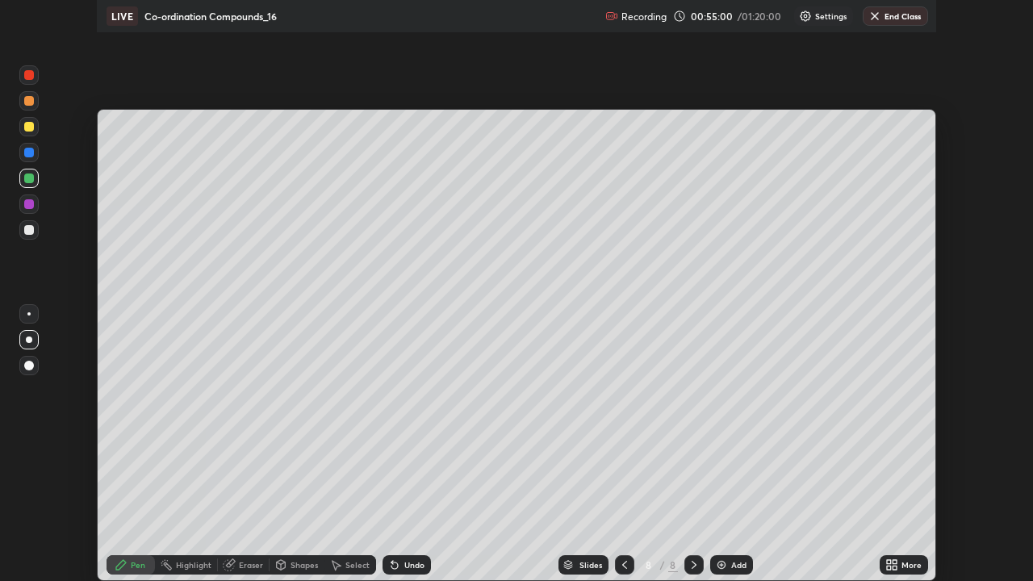
scroll to position [581, 1033]
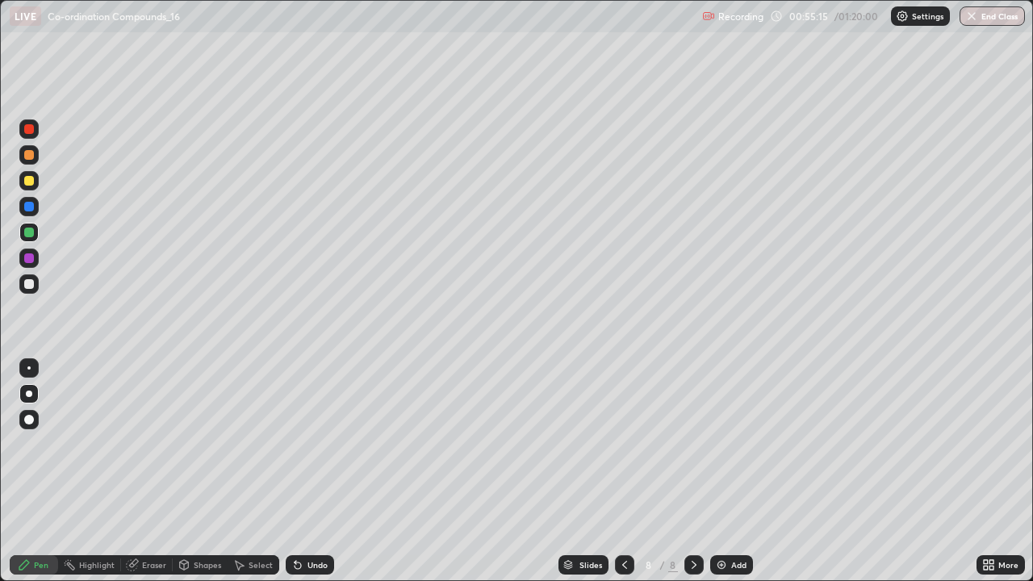
click at [737, 471] on div "Add" at bounding box center [738, 565] width 15 height 8
click at [307, 471] on div "Undo" at bounding box center [317, 565] width 20 height 8
click at [312, 471] on div "Undo" at bounding box center [317, 565] width 20 height 8
click at [315, 471] on div "Undo" at bounding box center [317, 565] width 20 height 8
click at [314, 471] on div "Undo" at bounding box center [317, 565] width 20 height 8
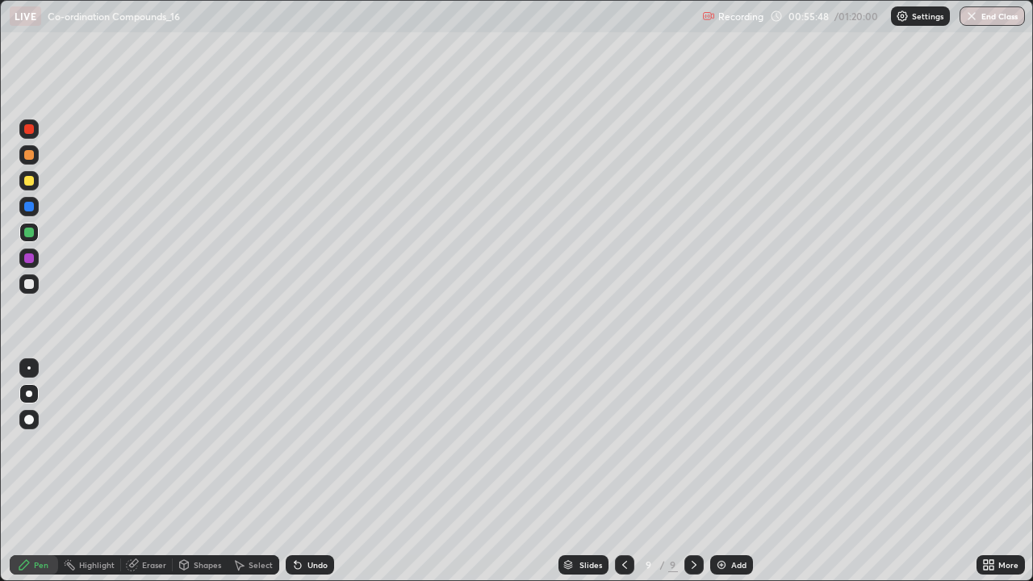
click at [307, 471] on div "Undo" at bounding box center [310, 564] width 48 height 19
click at [332, 471] on div "Undo" at bounding box center [310, 564] width 48 height 19
click at [315, 471] on div "Undo" at bounding box center [317, 565] width 20 height 8
click at [311, 471] on div "Undo" at bounding box center [317, 565] width 20 height 8
click at [310, 471] on div "Undo" at bounding box center [317, 565] width 20 height 8
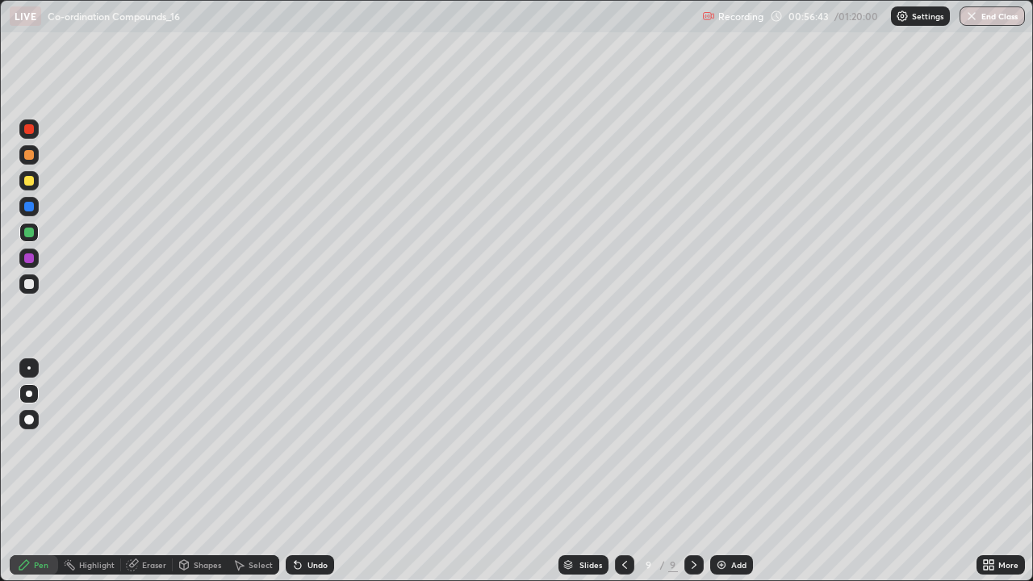
click at [315, 471] on div "Undo" at bounding box center [317, 565] width 20 height 8
click at [322, 471] on div "Undo" at bounding box center [317, 565] width 20 height 8
click at [330, 471] on div "Undo" at bounding box center [310, 564] width 48 height 19
click at [327, 471] on div "Undo" at bounding box center [310, 564] width 48 height 19
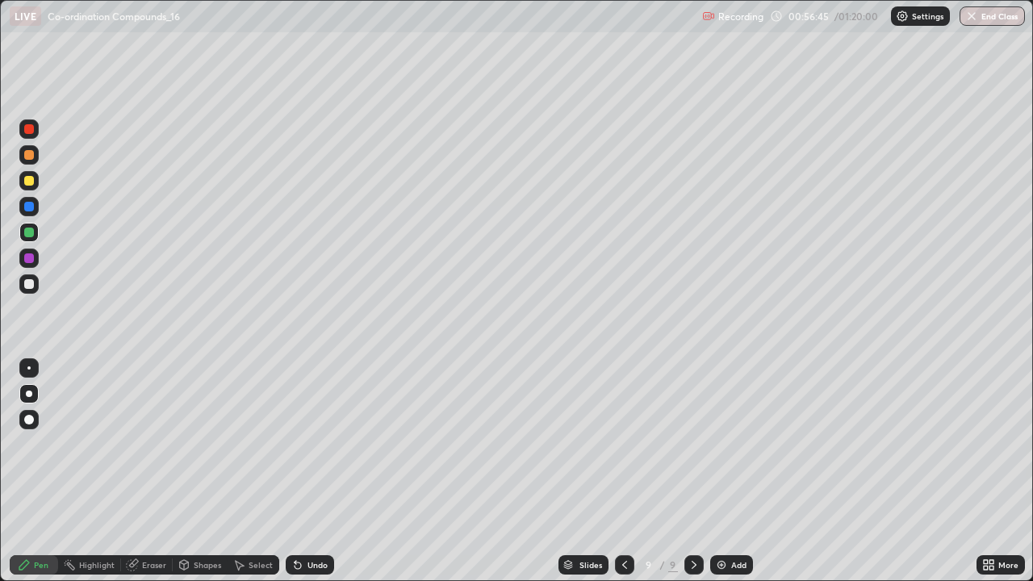
click at [327, 471] on div "Undo" at bounding box center [310, 564] width 48 height 19
click at [328, 471] on div "Undo" at bounding box center [310, 564] width 48 height 19
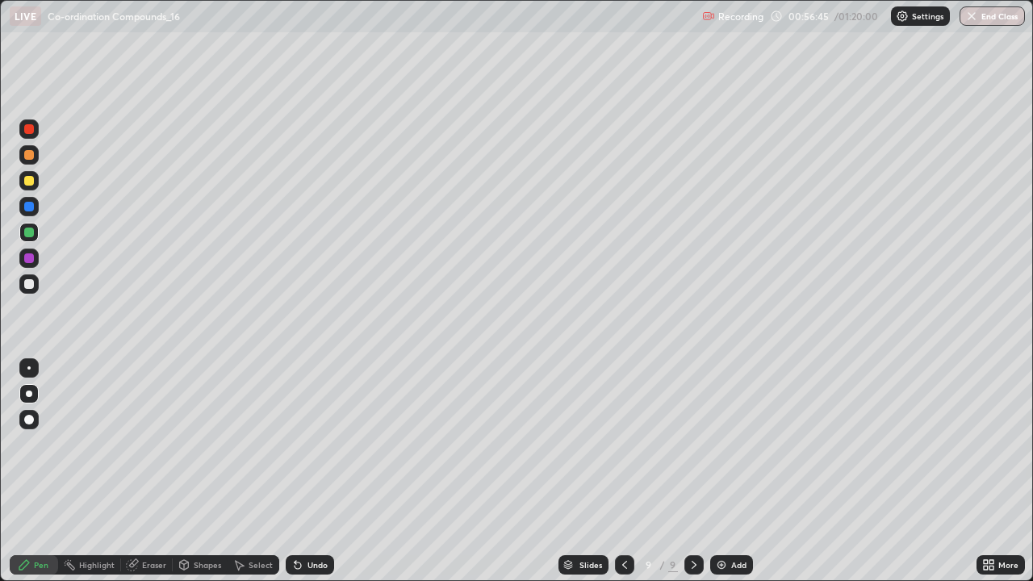
click at [328, 471] on div "Undo" at bounding box center [310, 564] width 48 height 19
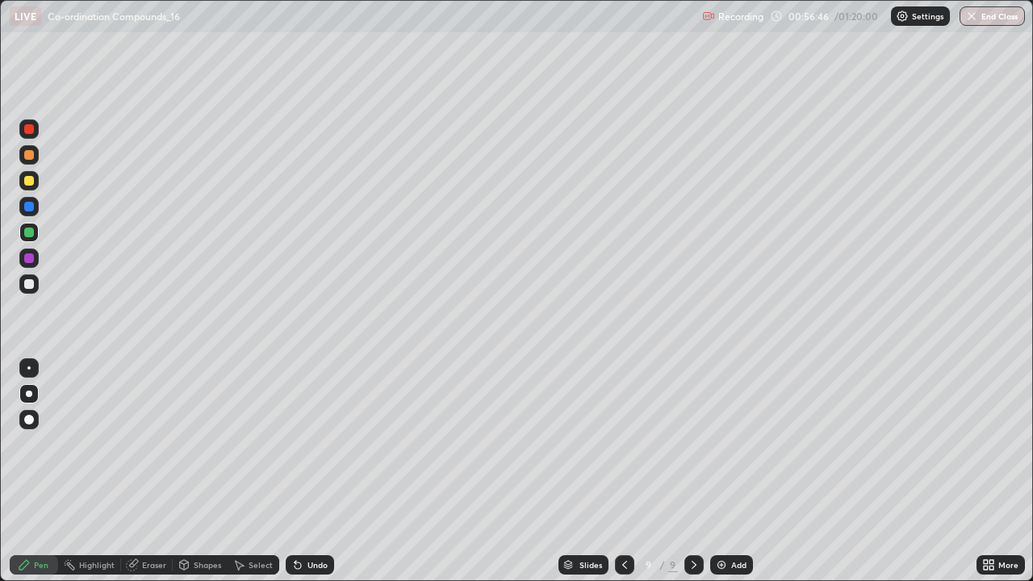
click at [330, 471] on div "Undo" at bounding box center [310, 564] width 48 height 19
click at [309, 471] on div "Undo" at bounding box center [317, 565] width 20 height 8
click at [315, 471] on div "Undo" at bounding box center [317, 565] width 20 height 8
click at [309, 471] on div "Undo" at bounding box center [310, 564] width 48 height 19
click at [308, 471] on div "Undo" at bounding box center [310, 564] width 48 height 19
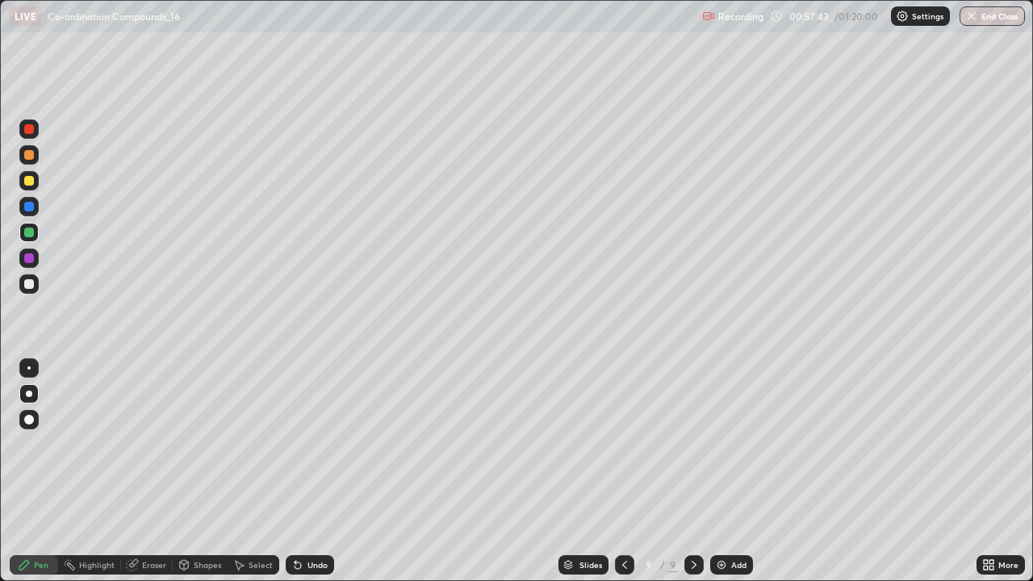
click at [311, 471] on div "Undo" at bounding box center [317, 565] width 20 height 8
click at [301, 471] on icon at bounding box center [297, 564] width 13 height 13
click at [303, 471] on div "Undo" at bounding box center [310, 564] width 48 height 19
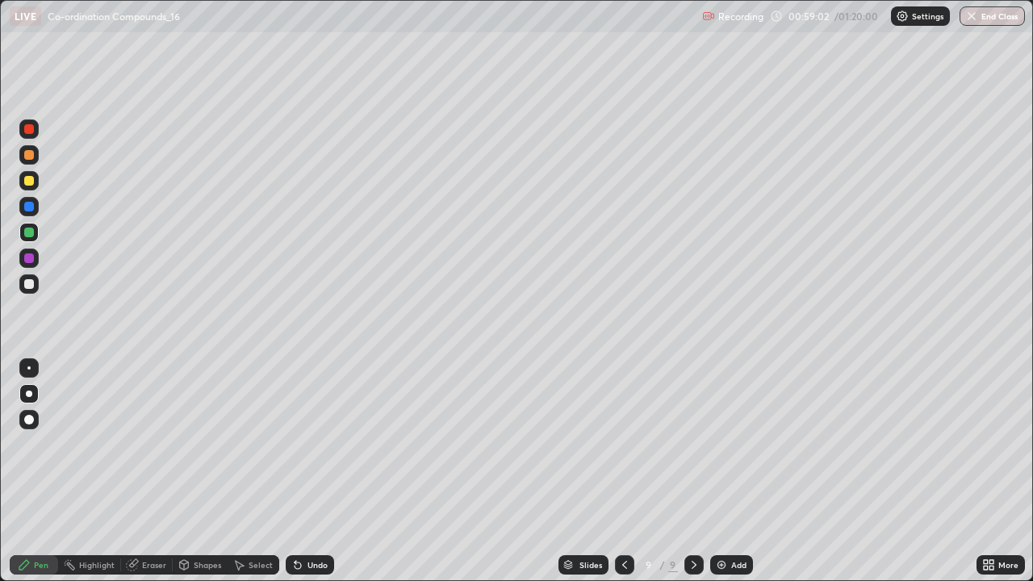
click at [303, 471] on div "Undo" at bounding box center [310, 564] width 48 height 19
click at [301, 471] on icon at bounding box center [297, 564] width 13 height 13
click at [303, 471] on div "Undo" at bounding box center [310, 564] width 48 height 19
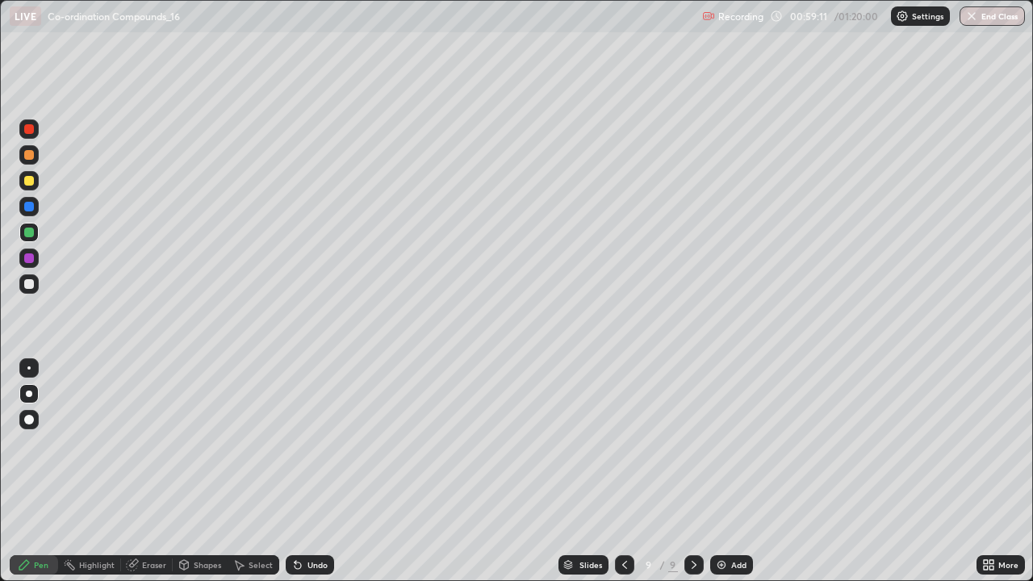
click at [300, 471] on icon at bounding box center [297, 564] width 13 height 13
click at [295, 471] on icon at bounding box center [297, 565] width 6 height 6
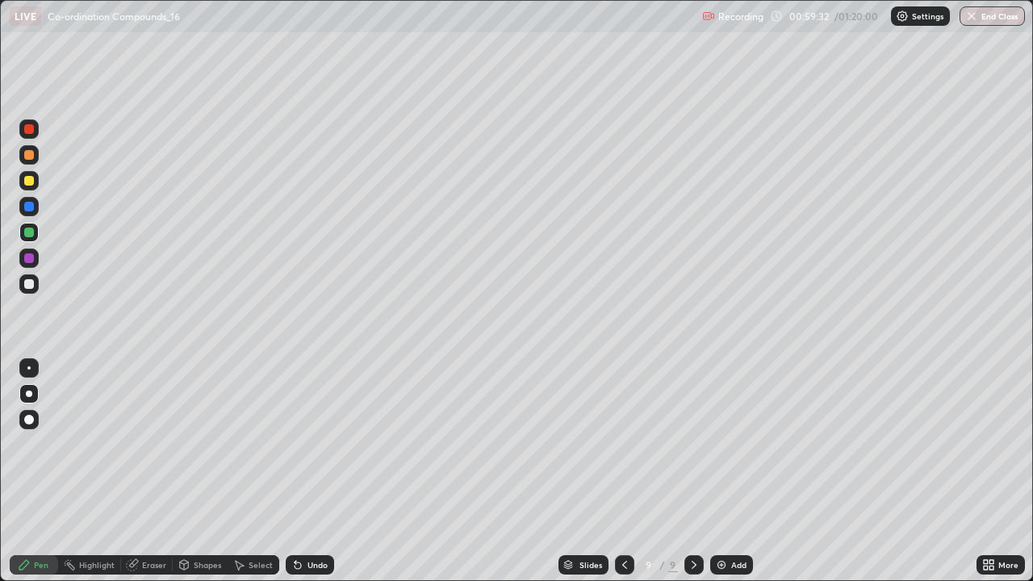
click at [323, 471] on div "Undo" at bounding box center [317, 565] width 20 height 8
click at [207, 471] on div "Shapes" at bounding box center [207, 565] width 27 height 8
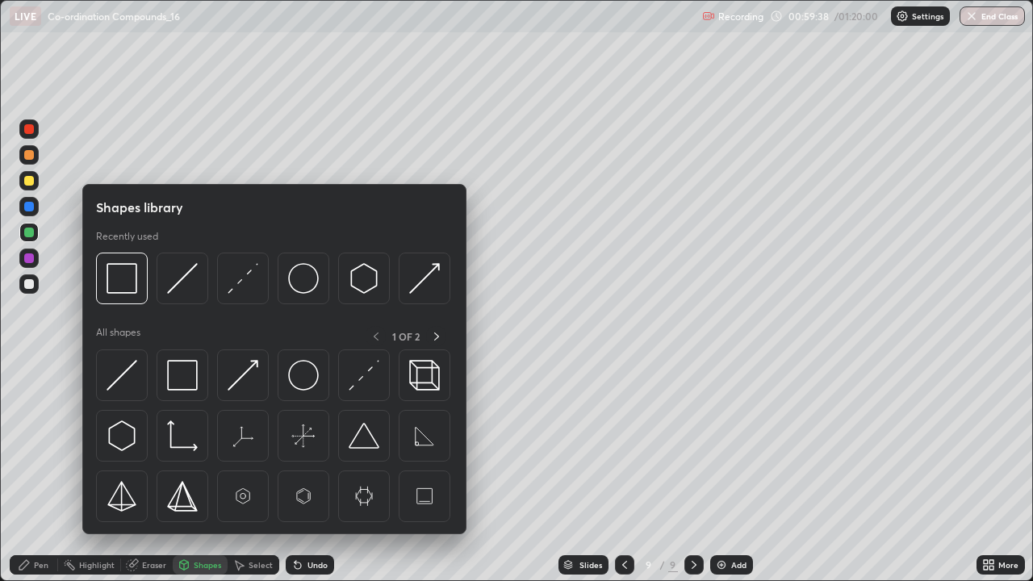
click at [157, 471] on div "Eraser" at bounding box center [154, 565] width 24 height 8
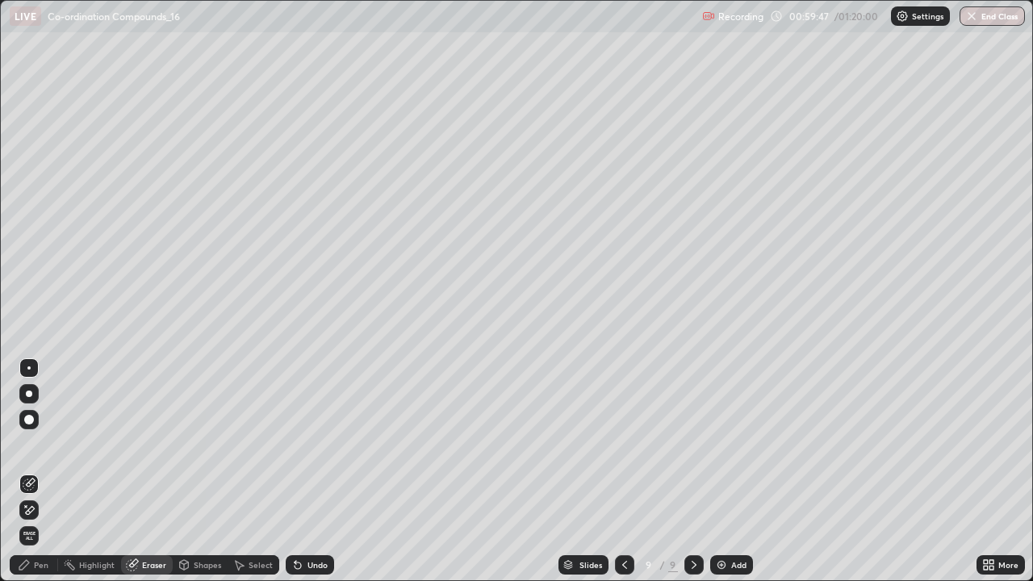
click at [38, 471] on div at bounding box center [28, 509] width 19 height 19
click at [52, 471] on div "Pen" at bounding box center [34, 564] width 48 height 19
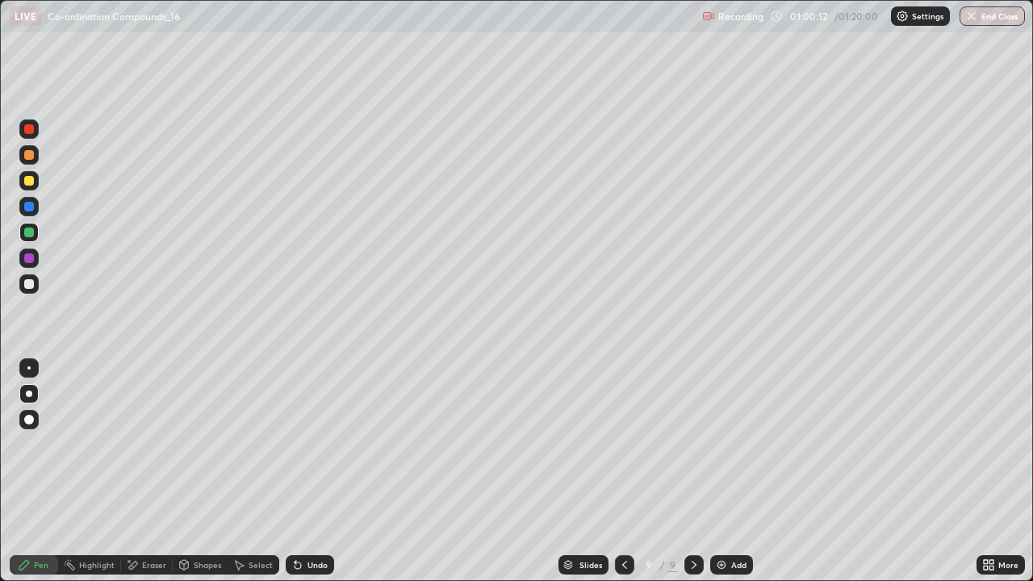
click at [315, 471] on div "Undo" at bounding box center [317, 565] width 20 height 8
click at [32, 262] on div at bounding box center [28, 257] width 19 height 19
click at [328, 471] on div "Undo" at bounding box center [310, 564] width 48 height 19
click at [323, 471] on div "Undo" at bounding box center [317, 565] width 20 height 8
click at [330, 471] on div "Undo" at bounding box center [310, 564] width 48 height 19
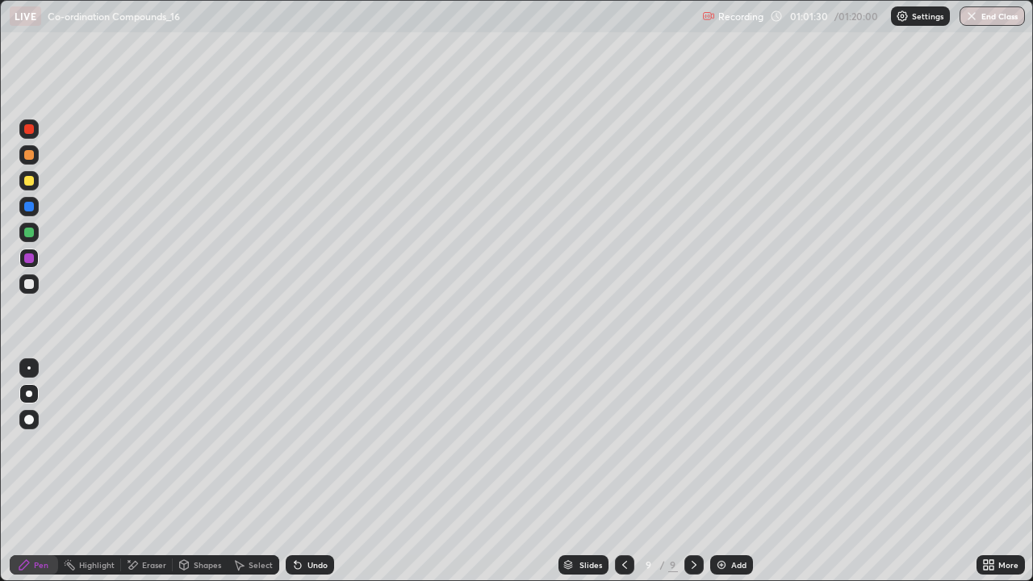
click at [330, 471] on div "Undo" at bounding box center [310, 564] width 48 height 19
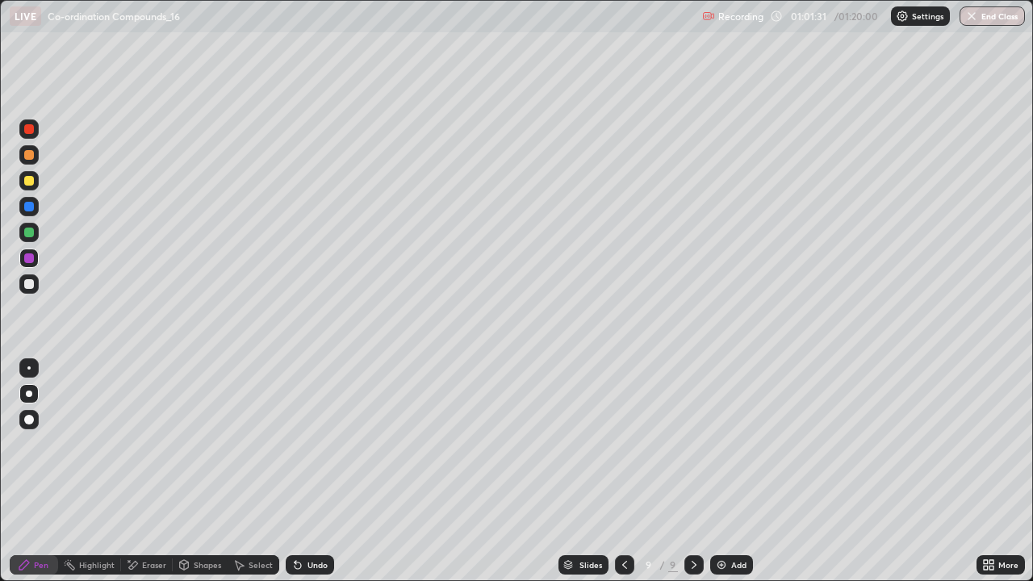
click at [329, 471] on div "Undo" at bounding box center [310, 564] width 48 height 19
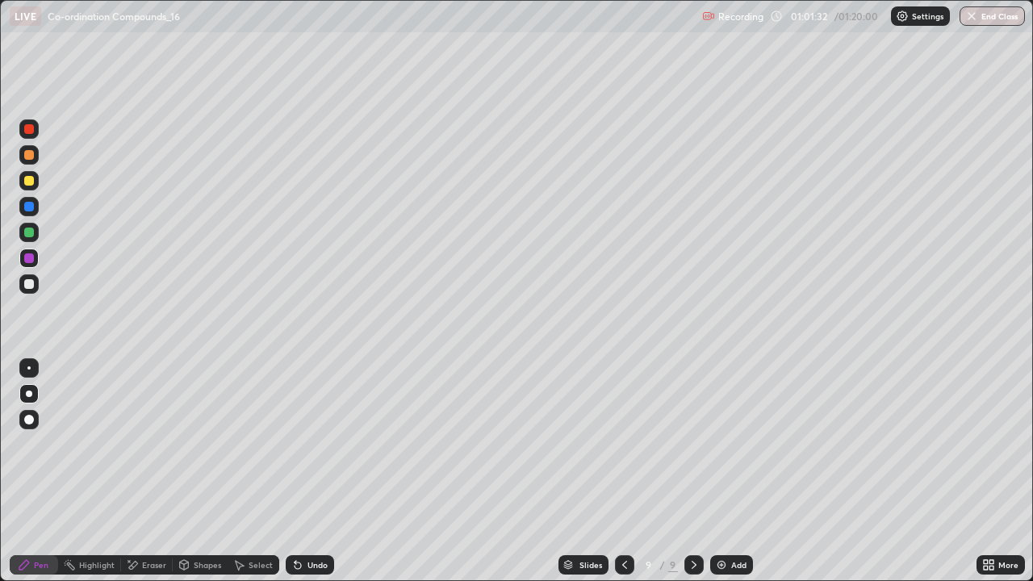
click at [331, 471] on div "Undo" at bounding box center [310, 564] width 48 height 19
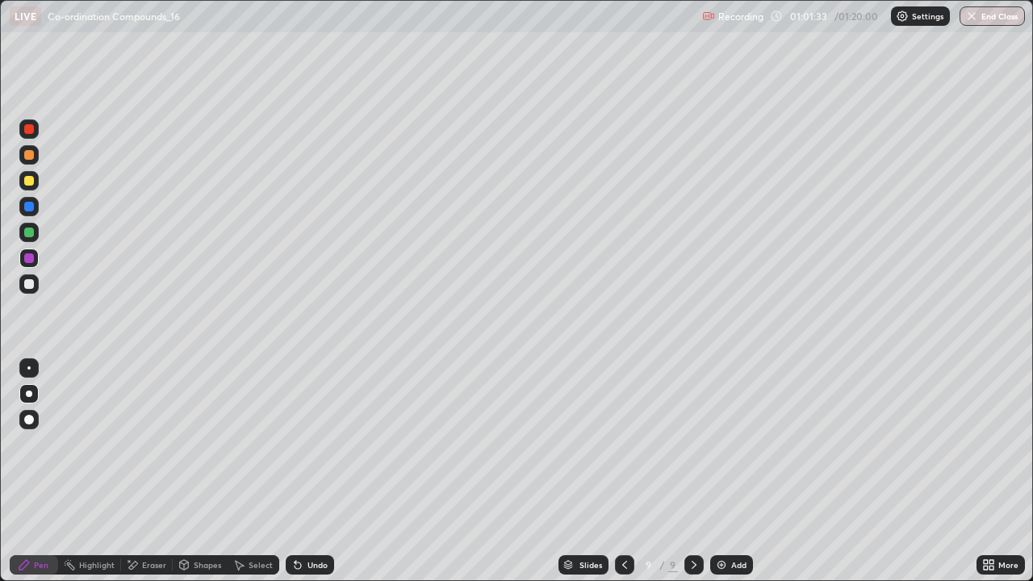
click at [331, 471] on div "Undo" at bounding box center [310, 564] width 48 height 19
click at [342, 471] on div "Slides 9 / 9 Add" at bounding box center [655, 565] width 642 height 32
click at [332, 471] on div "Undo" at bounding box center [310, 564] width 48 height 19
click at [331, 471] on div "Undo" at bounding box center [310, 564] width 48 height 19
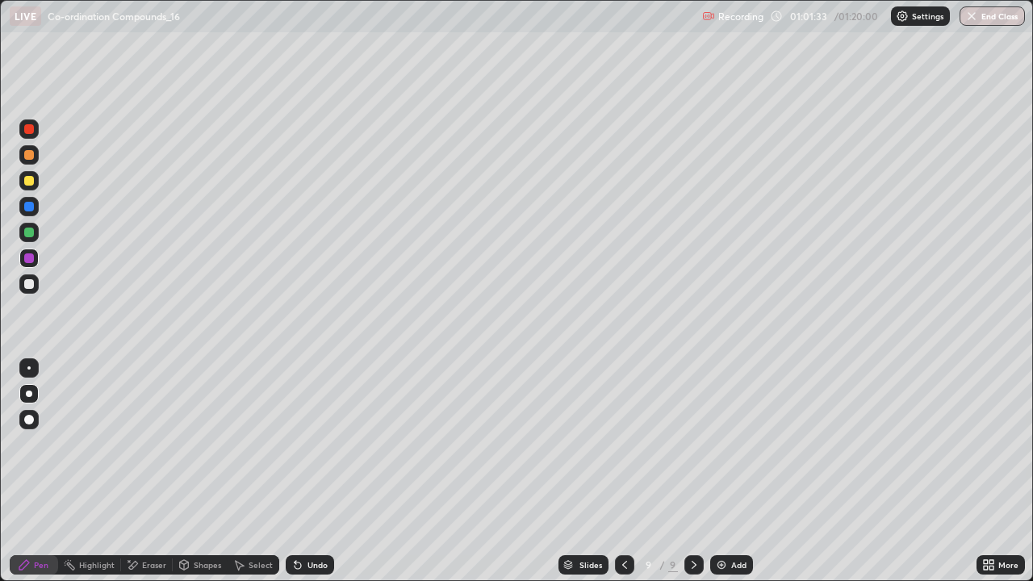
click at [340, 471] on div "Slides 9 / 9 Add" at bounding box center [655, 565] width 642 height 32
click at [346, 471] on div "Slides 9 / 9 Add" at bounding box center [655, 565] width 642 height 32
click at [347, 471] on div "Slides 9 / 9 Add" at bounding box center [655, 565] width 642 height 32
click at [351, 471] on div "Slides 9 / 9 Add" at bounding box center [655, 565] width 642 height 32
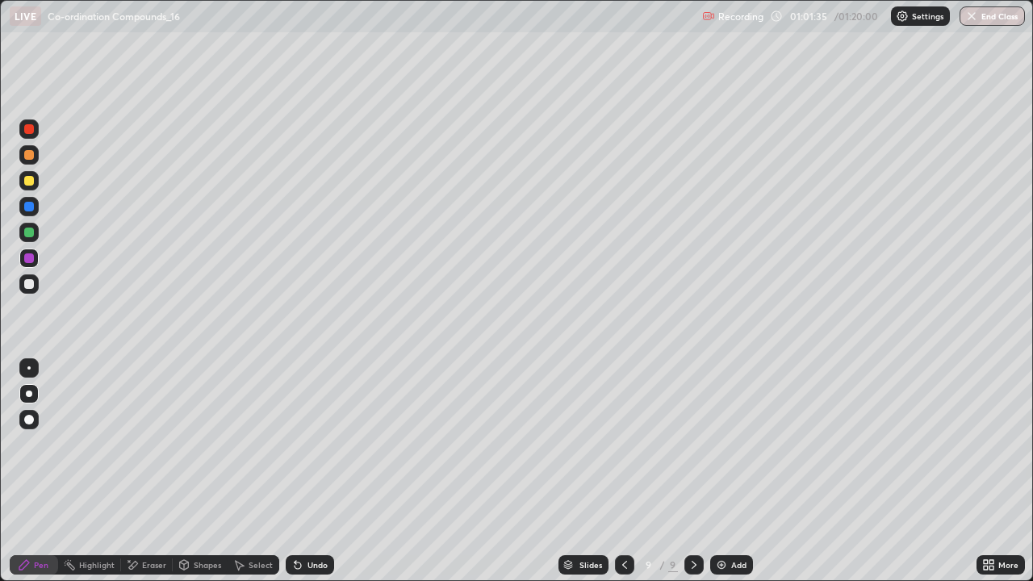
click at [351, 471] on div "Slides 9 / 9 Add" at bounding box center [655, 565] width 642 height 32
click at [355, 471] on div "Slides 9 / 9 Add" at bounding box center [655, 565] width 642 height 32
click at [353, 471] on div "Slides 9 / 9 Add" at bounding box center [655, 565] width 642 height 32
click at [314, 471] on div "Undo" at bounding box center [317, 565] width 20 height 8
click at [312, 471] on div "Undo" at bounding box center [317, 565] width 20 height 8
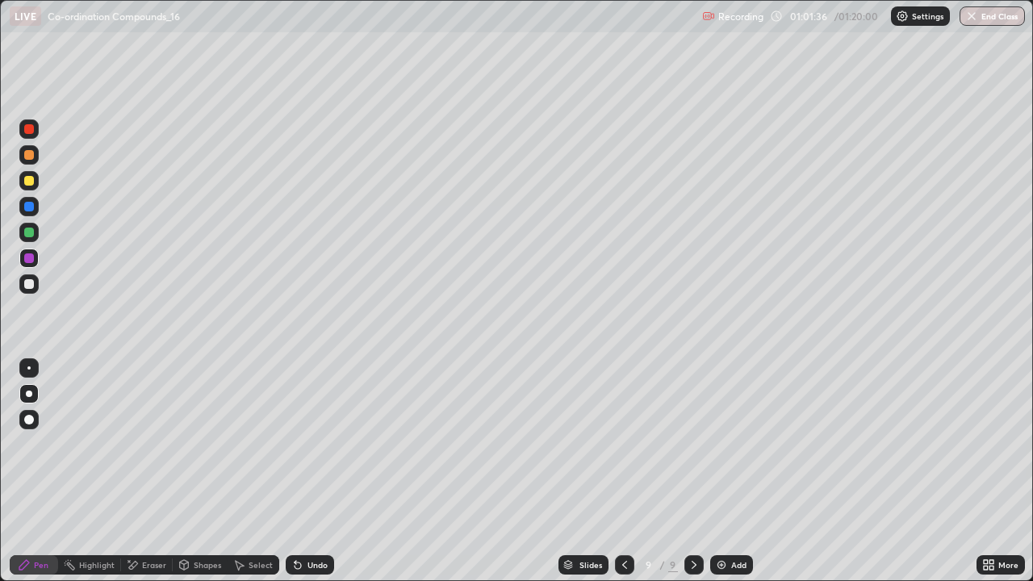
click at [312, 471] on div "Undo" at bounding box center [317, 565] width 20 height 8
click at [314, 471] on div "Undo" at bounding box center [317, 565] width 20 height 8
click at [319, 471] on div "Undo" at bounding box center [317, 565] width 20 height 8
click at [253, 471] on div "Select" at bounding box center [260, 565] width 24 height 8
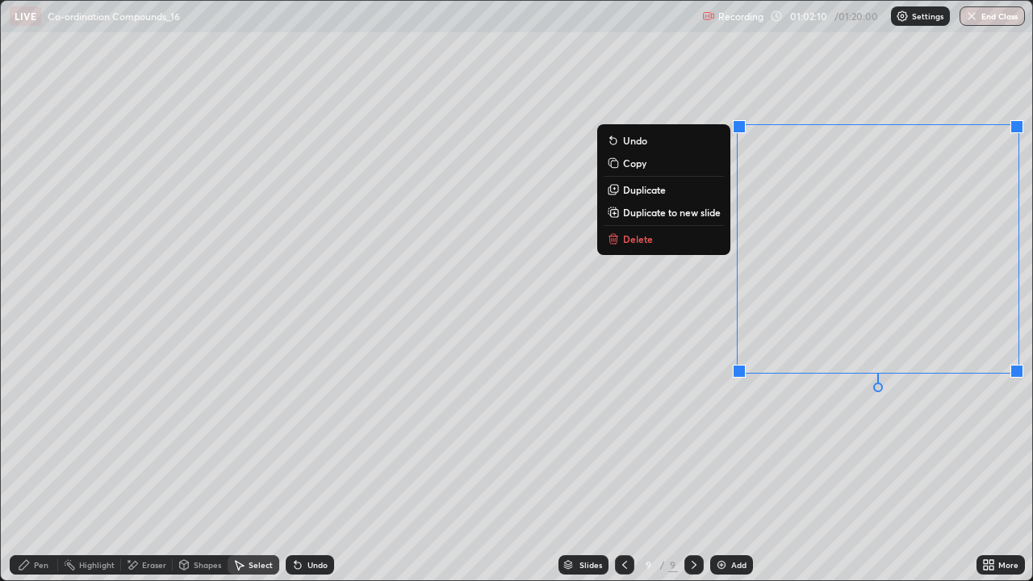
click at [883, 82] on div "0 ° Undo Copy Duplicate Duplicate to new slide Delete" at bounding box center [516, 290] width 1031 height 579
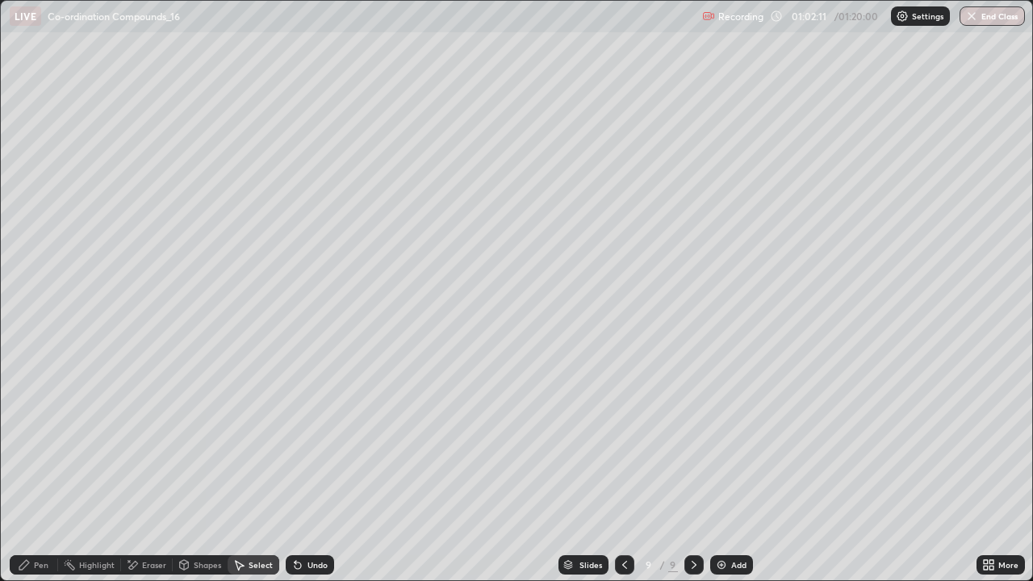
click at [48, 471] on div "Pen" at bounding box center [34, 564] width 48 height 19
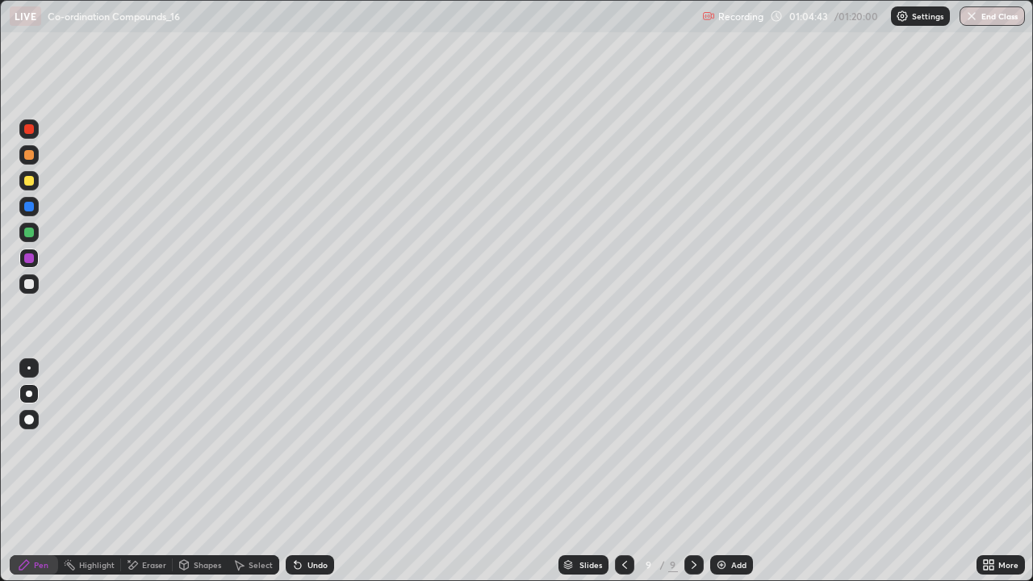
click at [620, 471] on icon at bounding box center [624, 564] width 13 height 13
click at [623, 471] on icon at bounding box center [624, 564] width 13 height 13
click at [687, 471] on div at bounding box center [693, 564] width 19 height 19
click at [694, 471] on icon at bounding box center [693, 564] width 13 height 13
click at [695, 471] on icon at bounding box center [693, 564] width 13 height 13
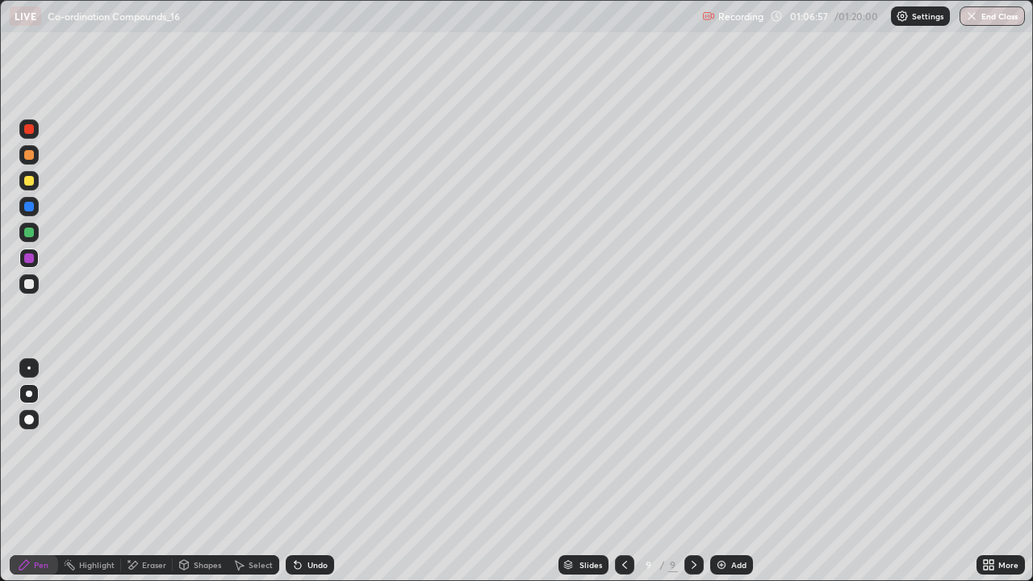
click at [734, 471] on div "Add" at bounding box center [738, 565] width 15 height 8
click at [206, 471] on div "Shapes" at bounding box center [207, 565] width 27 height 8
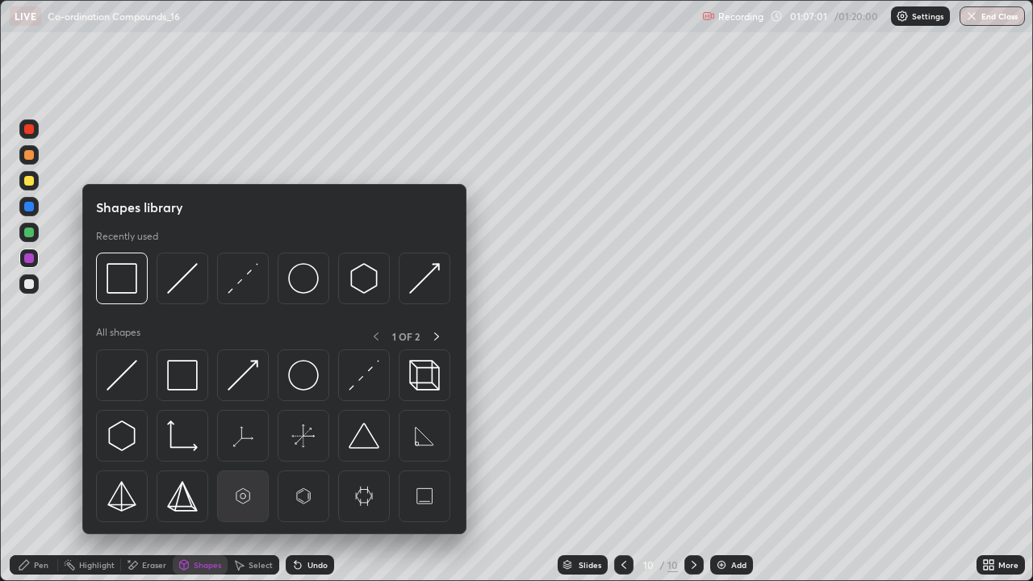
click at [251, 471] on img at bounding box center [243, 496] width 31 height 31
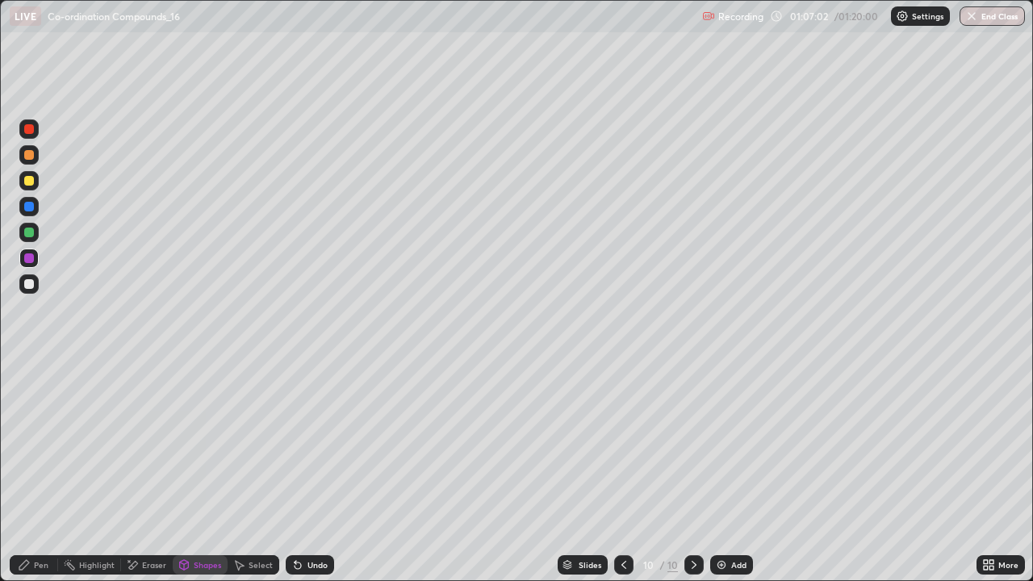
click at [208, 471] on div "Shapes" at bounding box center [207, 565] width 27 height 8
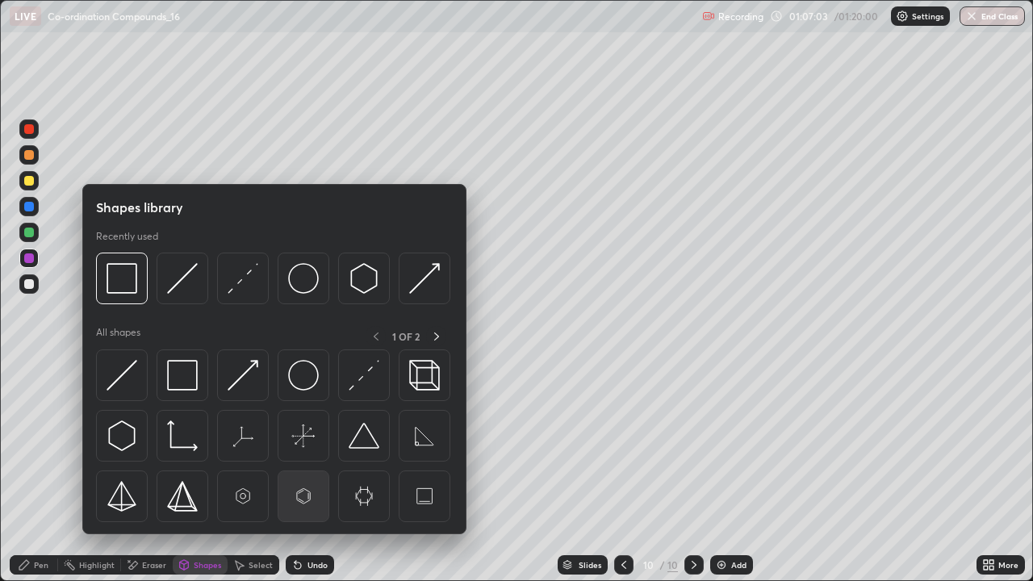
click at [309, 471] on img at bounding box center [303, 496] width 31 height 31
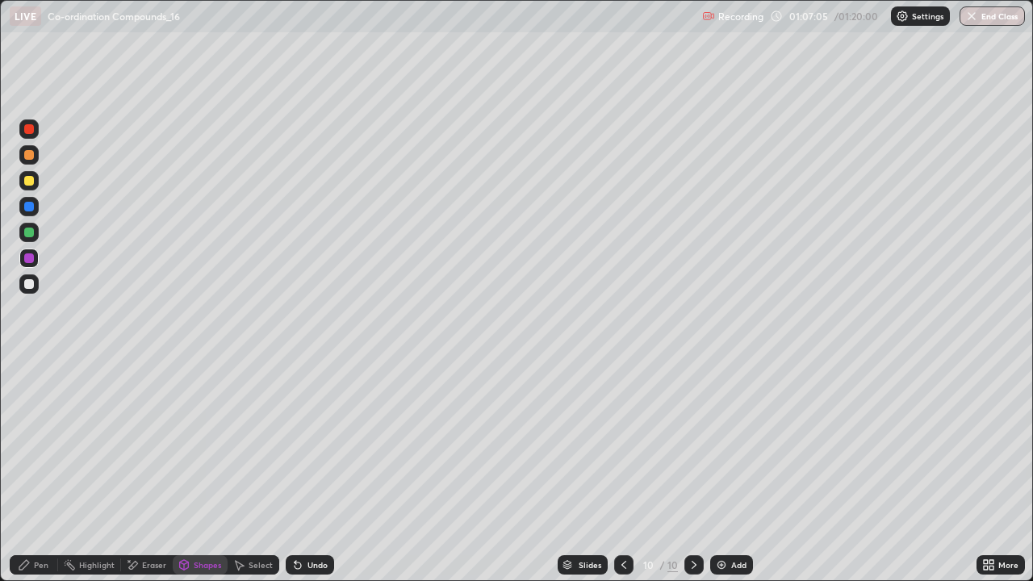
click at [50, 471] on div "Pen" at bounding box center [34, 564] width 48 height 19
click at [624, 471] on icon at bounding box center [623, 564] width 13 height 13
click at [692, 471] on icon at bounding box center [693, 564] width 13 height 13
click at [319, 471] on div "Undo" at bounding box center [317, 565] width 20 height 8
click at [315, 471] on div "Undo" at bounding box center [317, 565] width 20 height 8
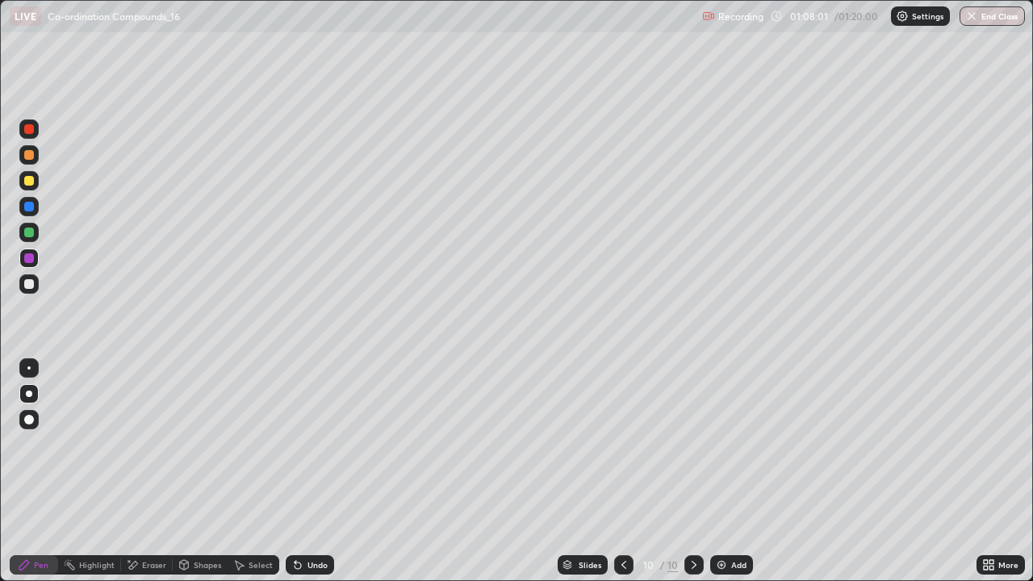
click at [317, 471] on div "Undo" at bounding box center [317, 565] width 20 height 8
click at [316, 471] on div "Undo" at bounding box center [317, 565] width 20 height 8
click at [310, 471] on div "Undo" at bounding box center [317, 565] width 20 height 8
click at [307, 471] on div "Undo" at bounding box center [317, 565] width 20 height 8
click at [628, 471] on div at bounding box center [623, 564] width 19 height 19
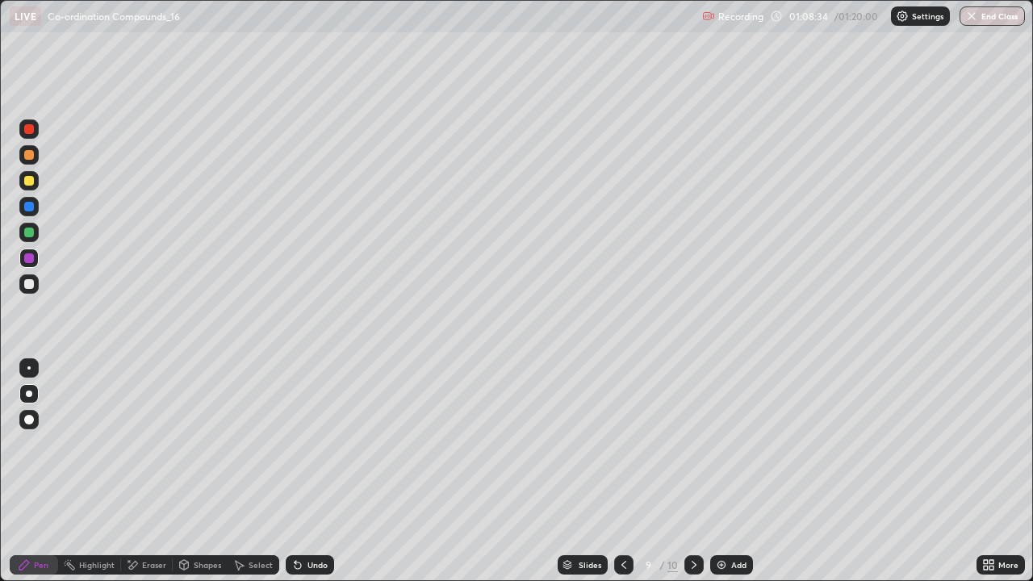
click at [693, 471] on icon at bounding box center [693, 564] width 13 height 13
click at [622, 471] on icon at bounding box center [623, 564] width 13 height 13
click at [696, 471] on icon at bounding box center [693, 564] width 13 height 13
click at [737, 471] on div "Add" at bounding box center [738, 565] width 15 height 8
click at [315, 471] on div "Undo" at bounding box center [317, 565] width 20 height 8
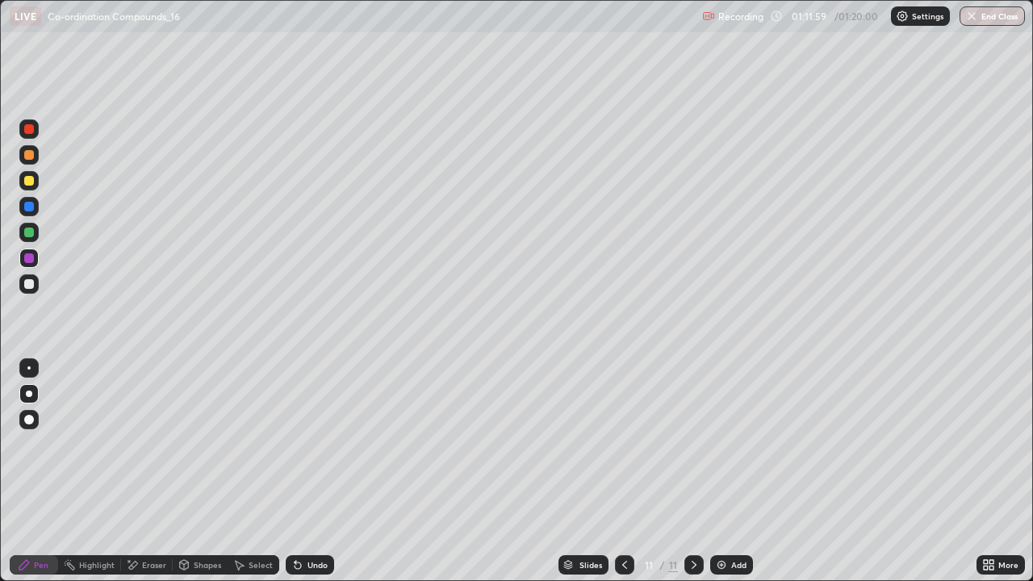
click at [315, 471] on div "Undo" at bounding box center [310, 564] width 48 height 19
click at [37, 282] on div at bounding box center [28, 283] width 19 height 19
click at [324, 471] on div "Undo" at bounding box center [310, 564] width 48 height 19
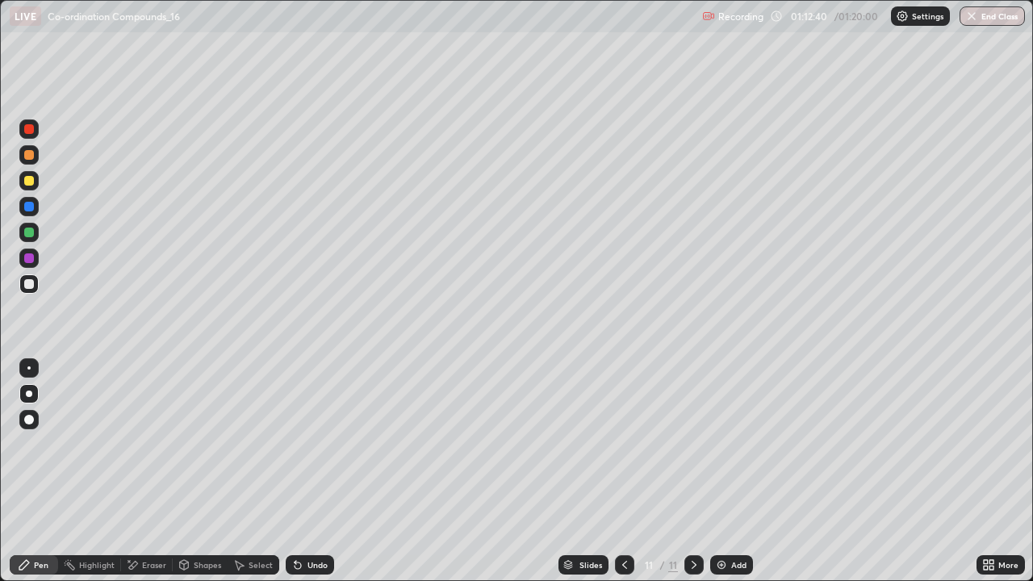
click at [327, 471] on div "Undo" at bounding box center [310, 564] width 48 height 19
click at [330, 471] on div "Undo" at bounding box center [310, 564] width 48 height 19
click at [328, 471] on div "Undo" at bounding box center [310, 564] width 48 height 19
click at [319, 471] on div "Undo" at bounding box center [310, 564] width 48 height 19
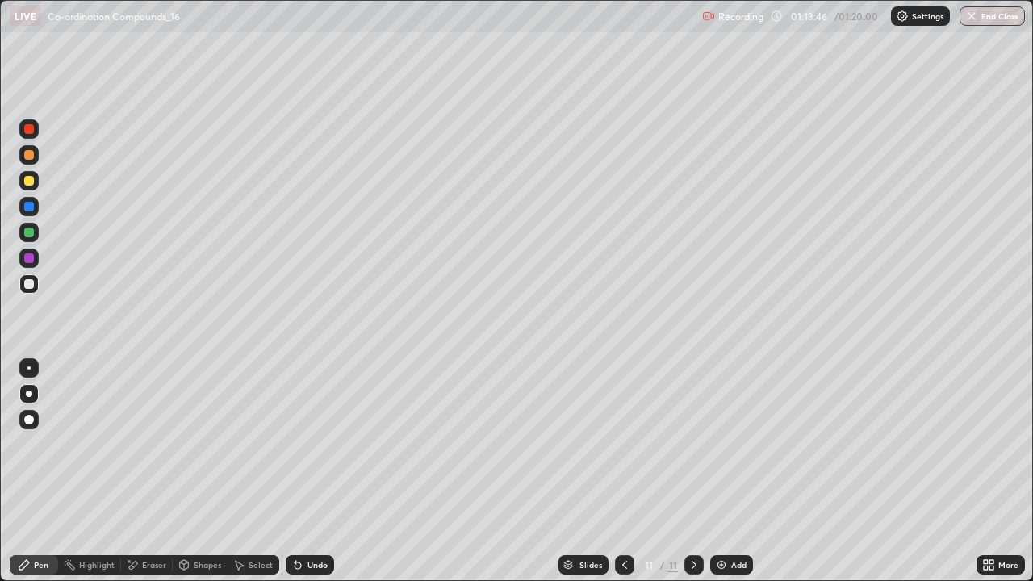
click at [35, 260] on div at bounding box center [28, 257] width 19 height 19
click at [29, 230] on div at bounding box center [29, 233] width 10 height 10
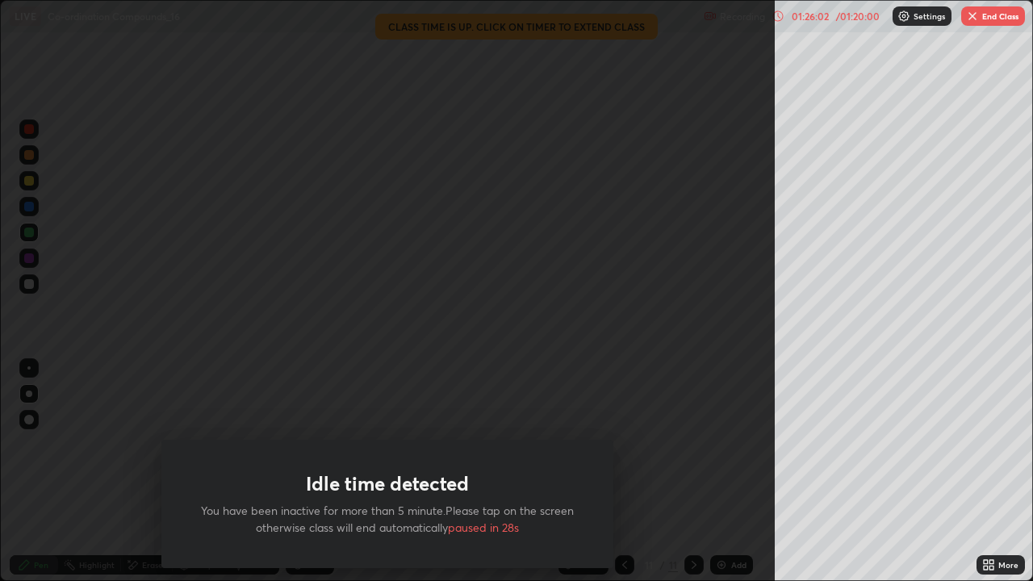
click at [645, 344] on div "Idle time detected You have been inactive for more than 5 minute.Please tap on …" at bounding box center [387, 290] width 774 height 581
click at [653, 341] on div at bounding box center [387, 290] width 774 height 581
